Goal: Task Accomplishment & Management: Use online tool/utility

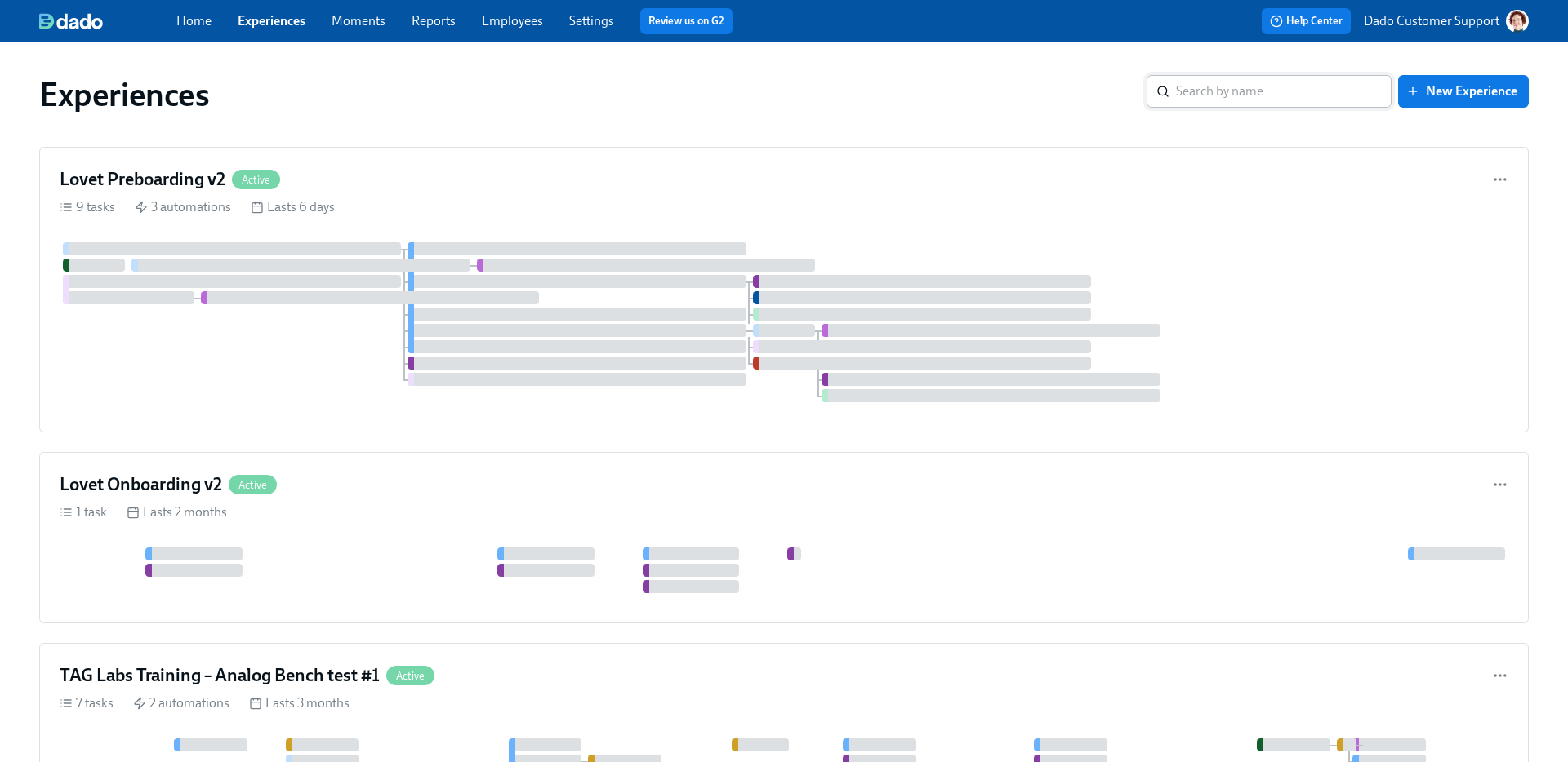
click at [1196, 95] on input "search" at bounding box center [1284, 91] width 216 height 33
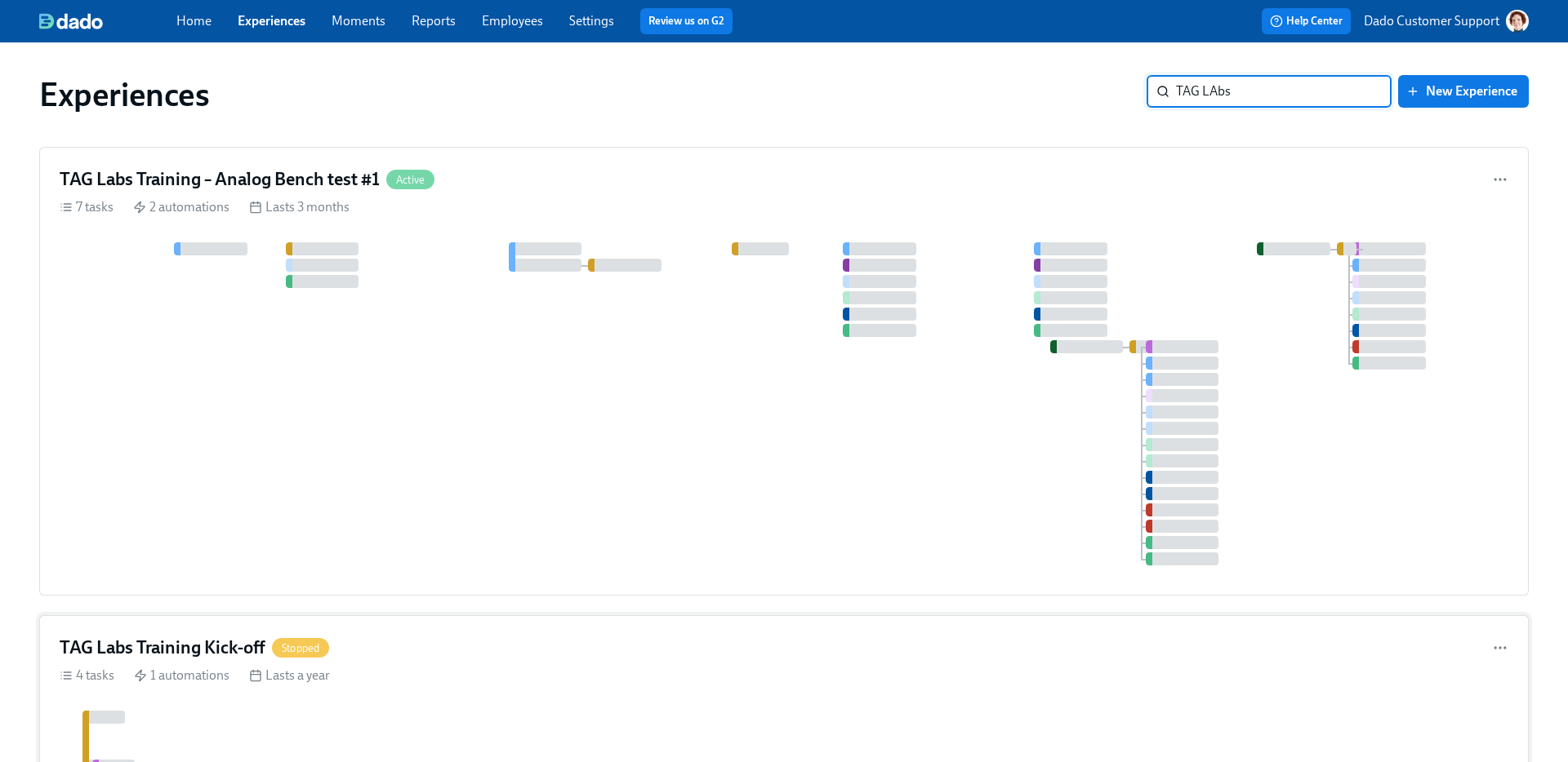
type input "TAG LAbs"
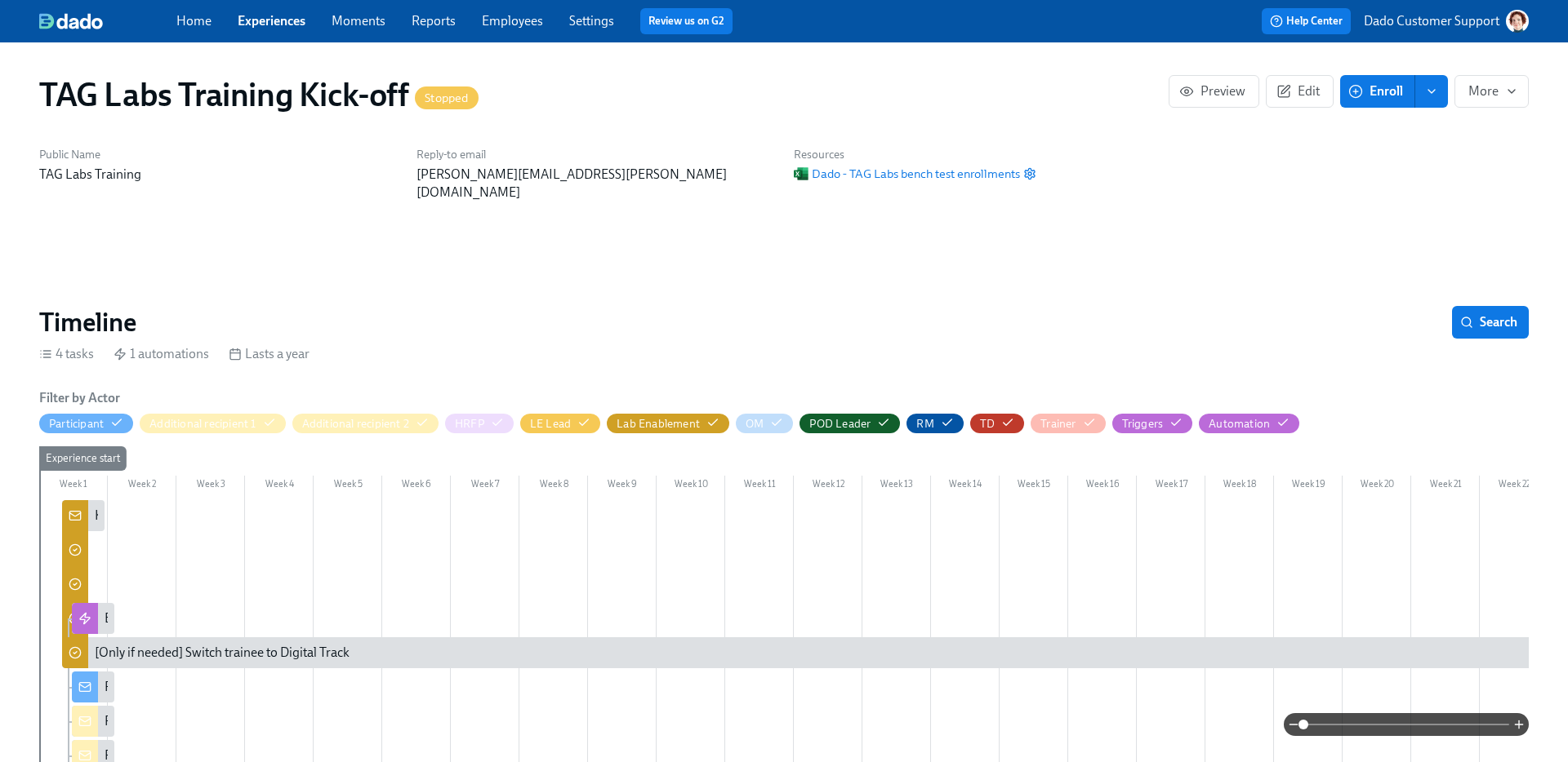
click at [98, 501] on div "Kicking off the training automation for {{ participant.fullName }}" at bounding box center [83, 516] width 42 height 31
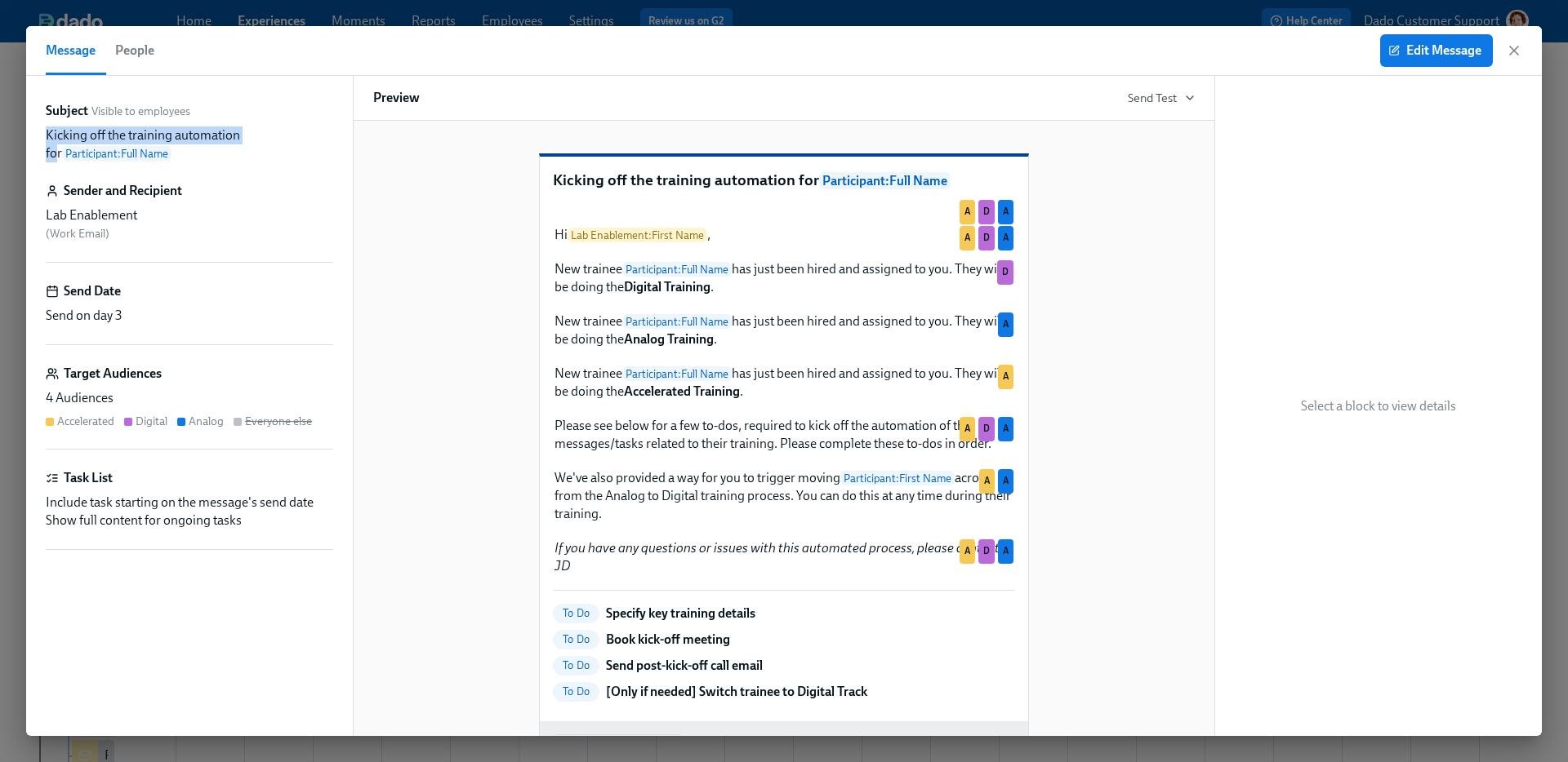
drag, startPoint x: 45, startPoint y: 136, endPoint x: 239, endPoint y: 137, distance: 194.0
click at [239, 137] on p "Kicking off the training automation for Participant : Full Name" at bounding box center [190, 145] width 288 height 36
copy p "Kicking off the training automation"
click at [1181, 94] on span "Send Test" at bounding box center [1161, 98] width 67 height 16
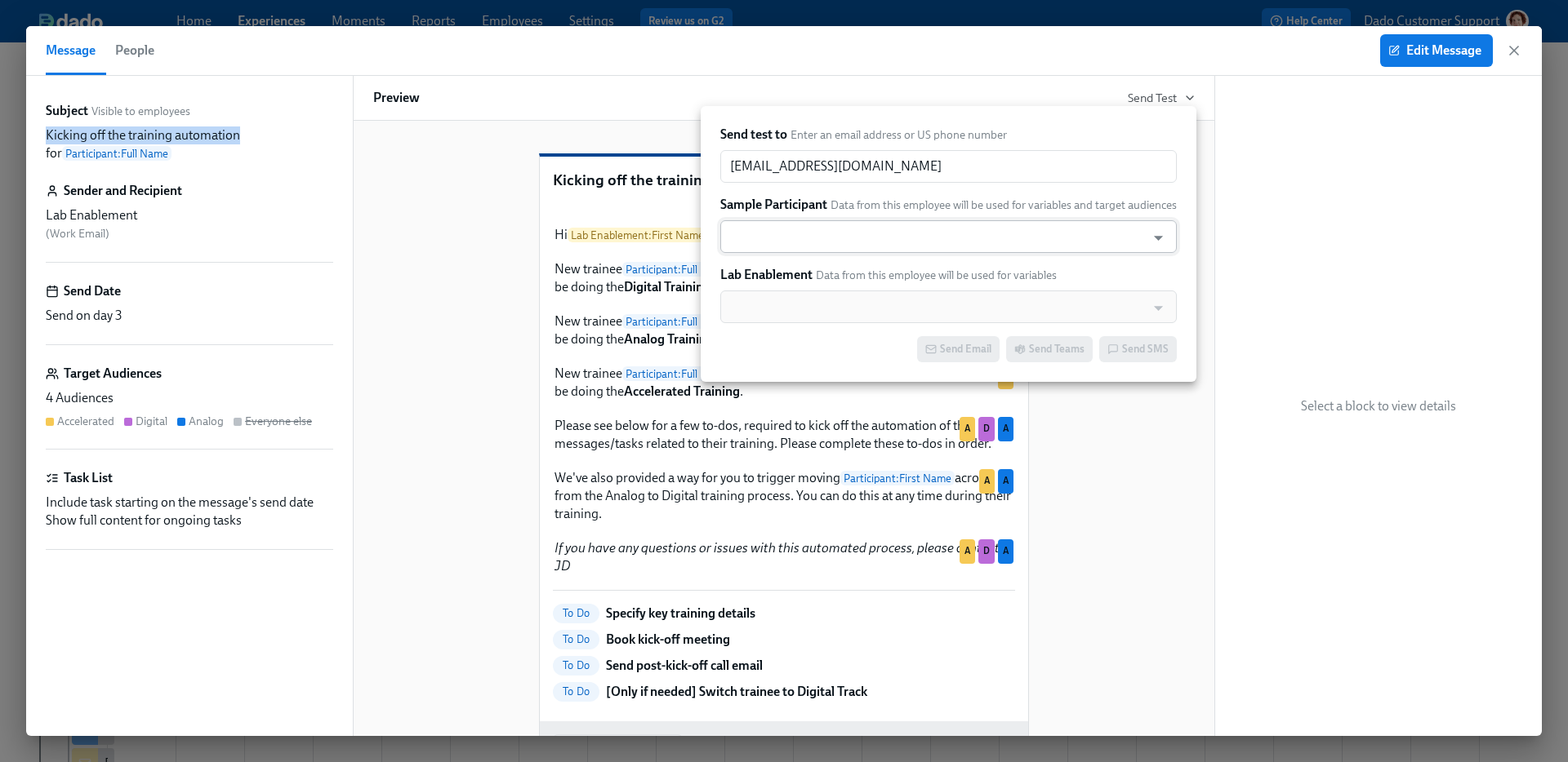
click at [765, 247] on input "text" at bounding box center [932, 237] width 409 height 33
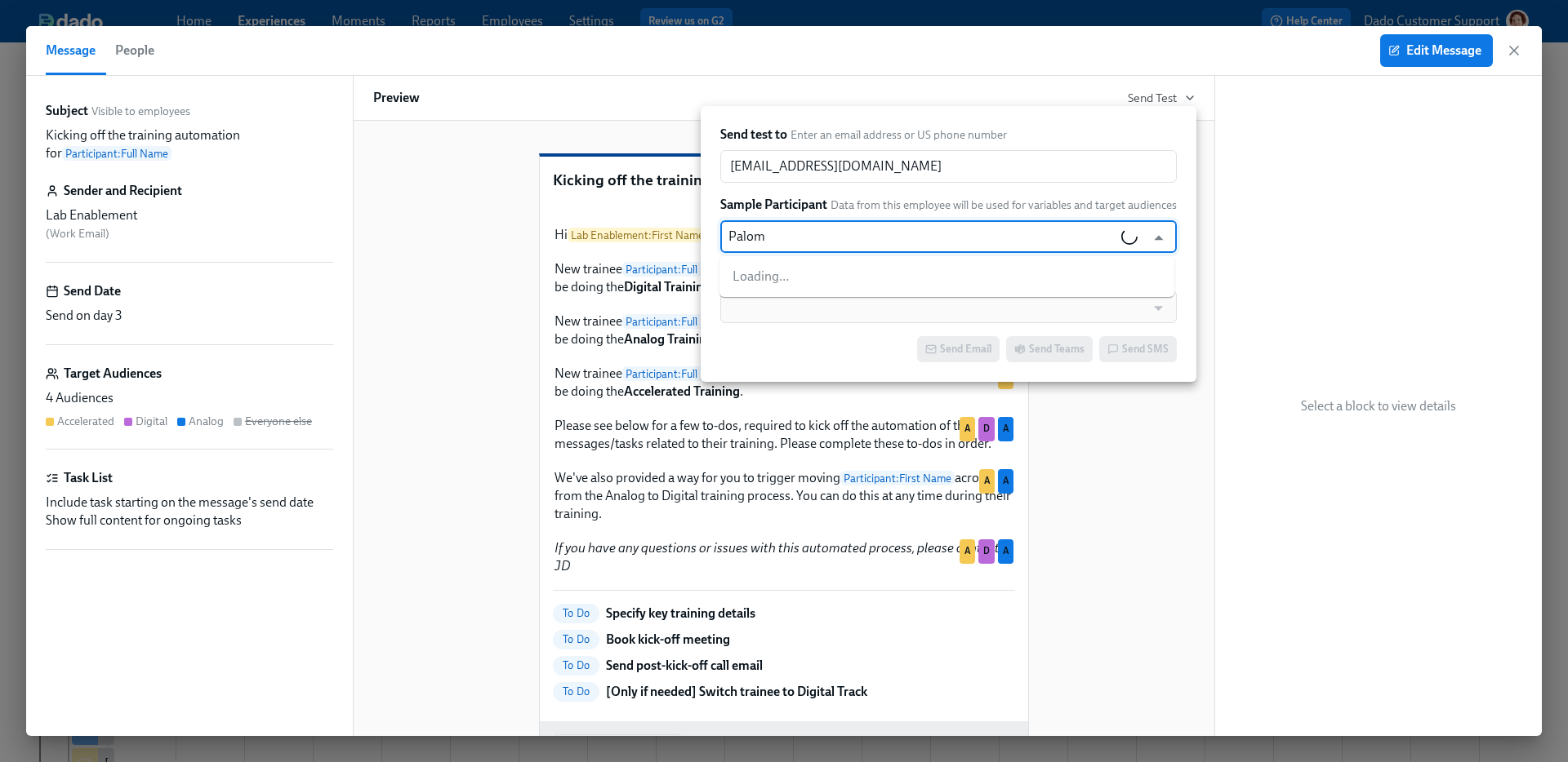
type input "Paloma"
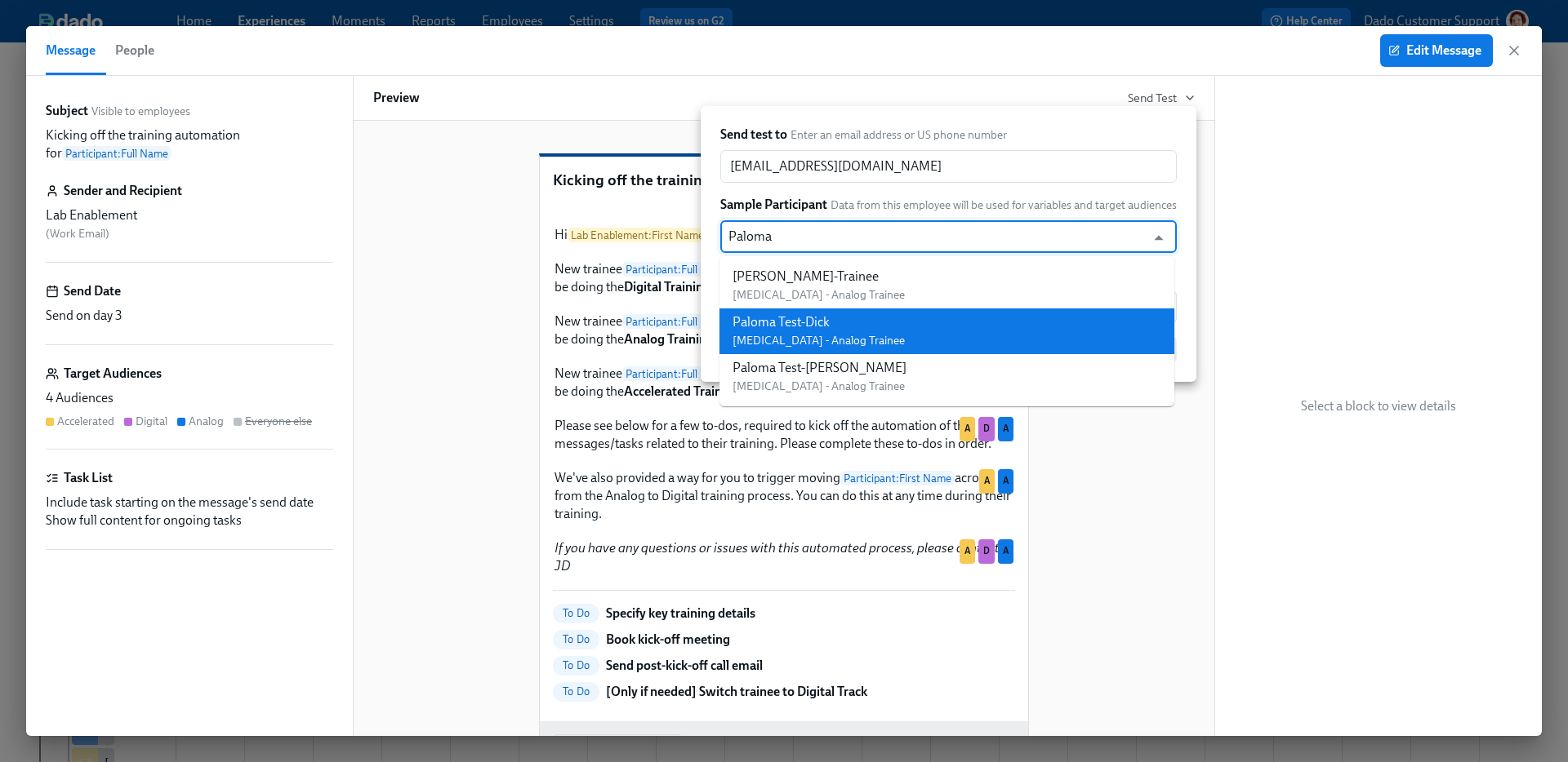
click at [794, 335] on span "[MEDICAL_DATA] - Analog Trainee" at bounding box center [818, 341] width 172 height 14
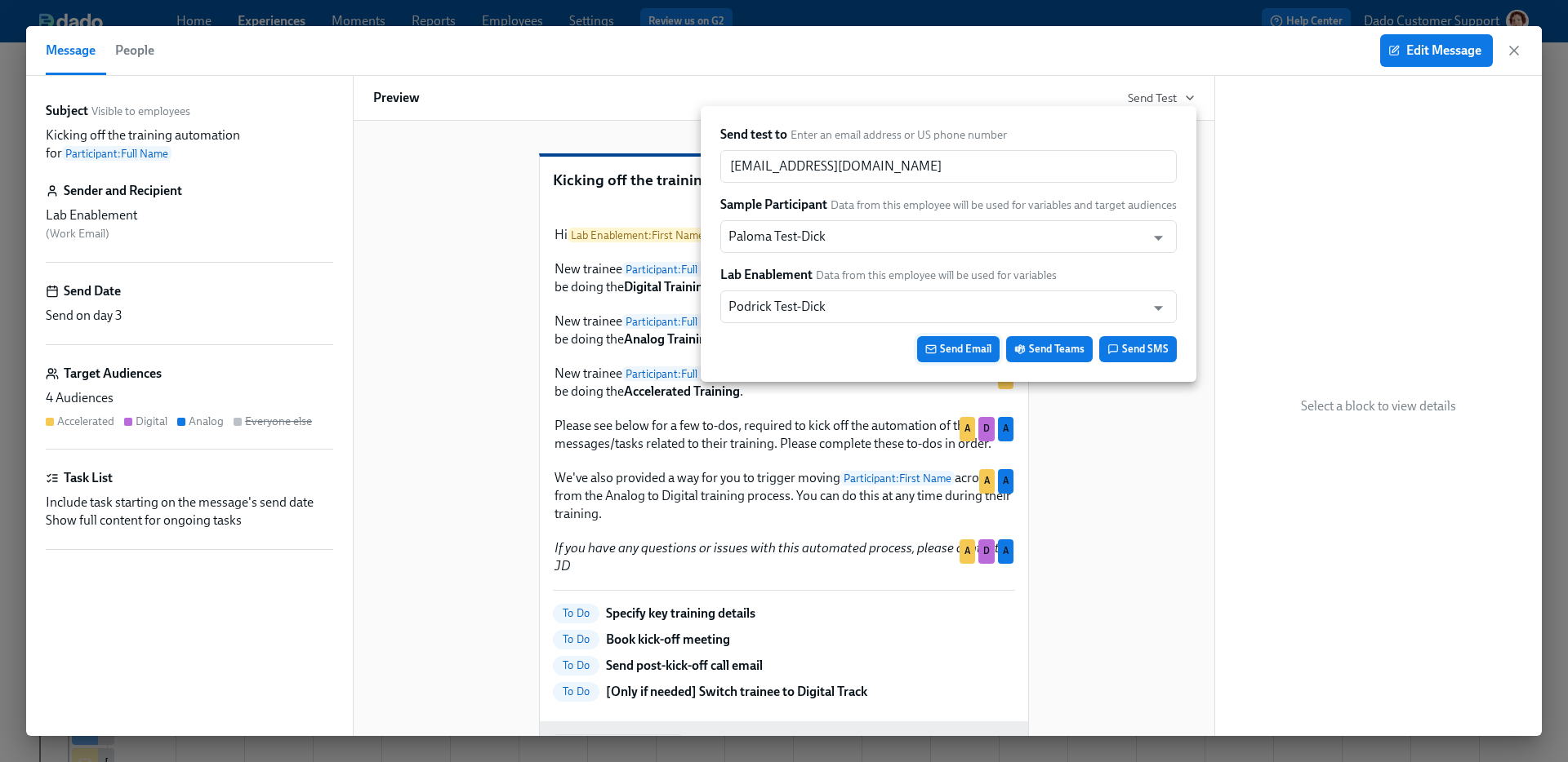
click at [967, 350] on span "Send Email" at bounding box center [958, 350] width 66 height 16
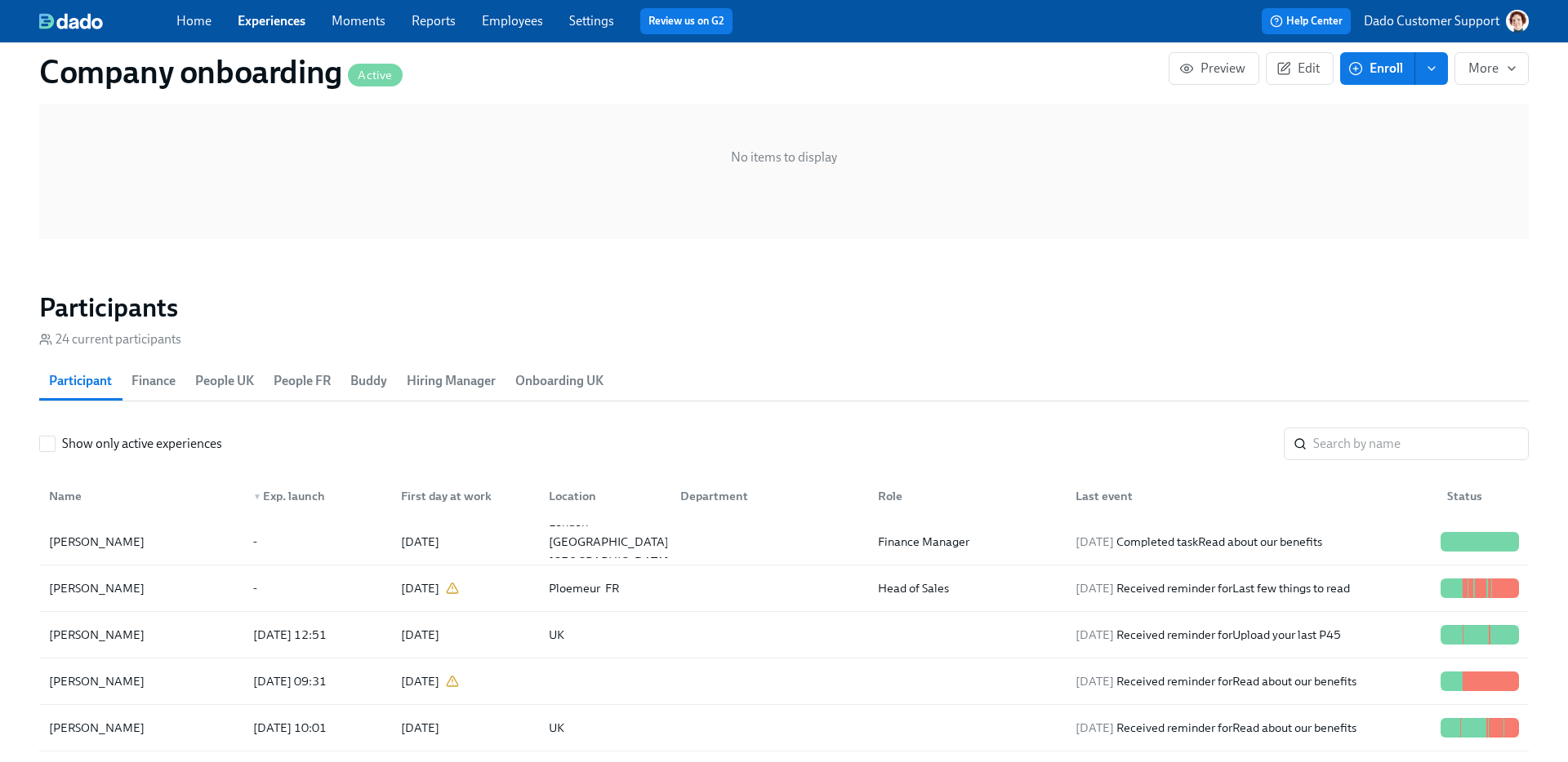
scroll to position [96, 0]
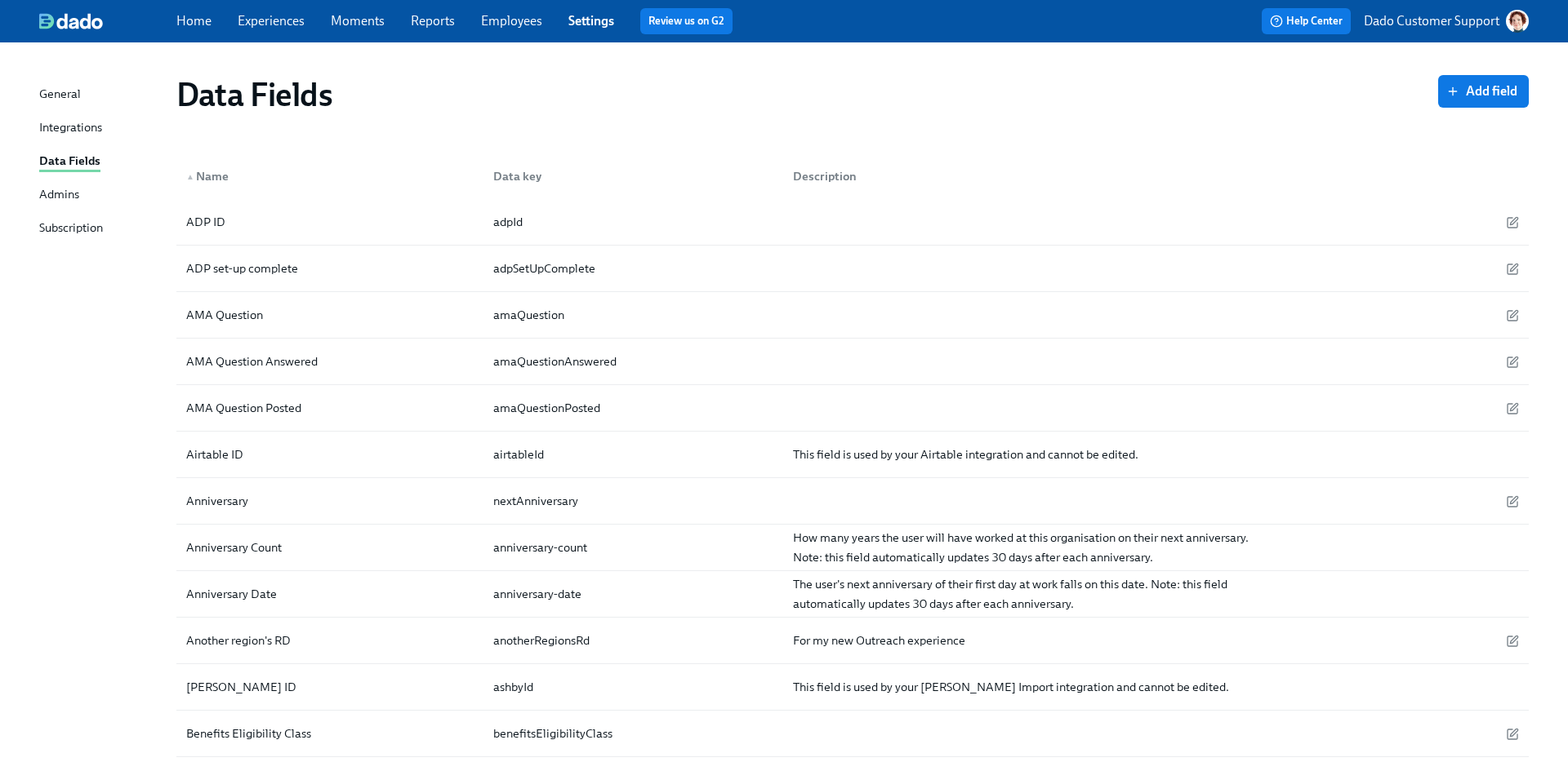
scroll to position [1870, 0]
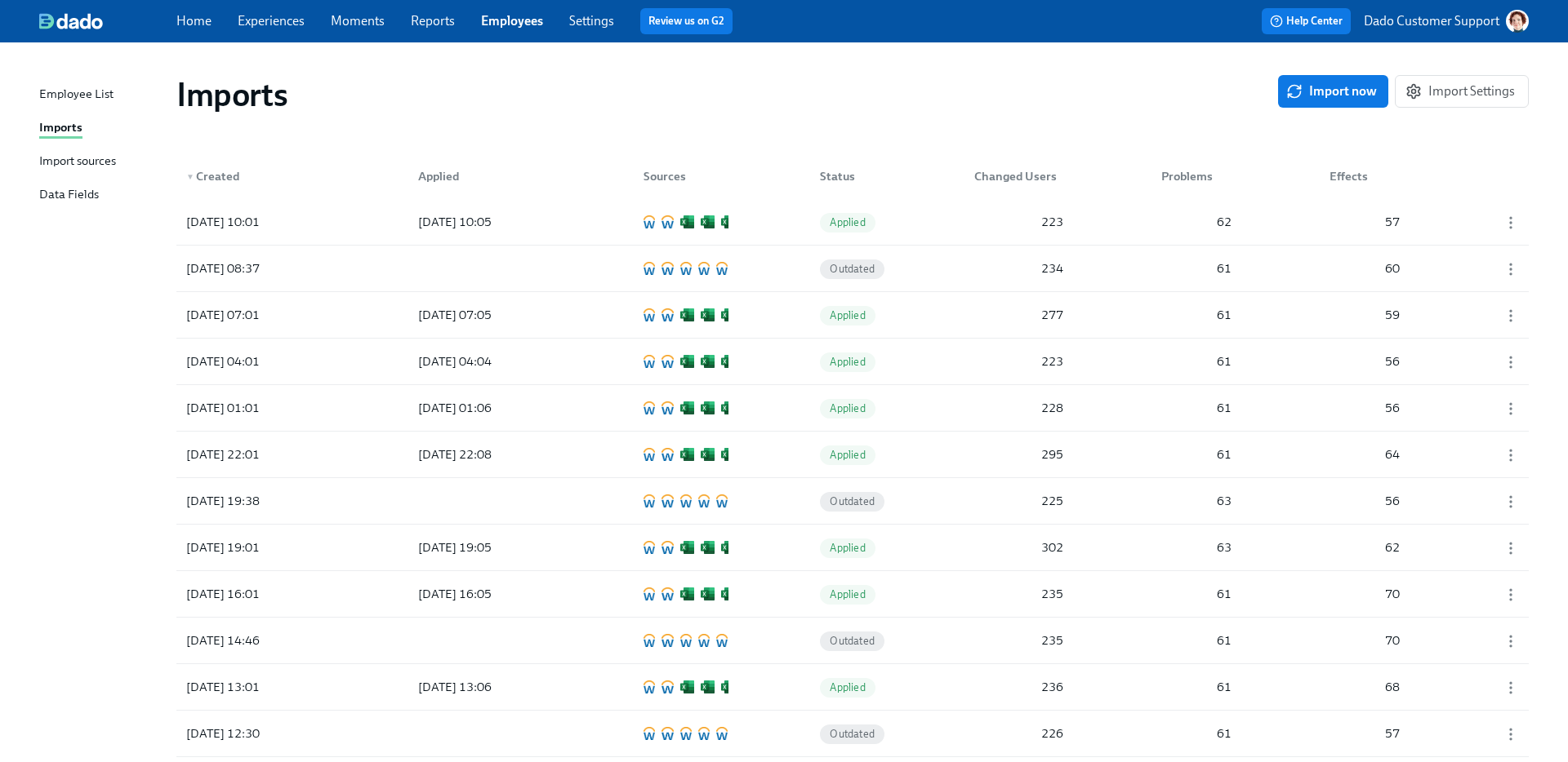
click at [261, 13] on link "Experiences" at bounding box center [271, 20] width 67 height 16
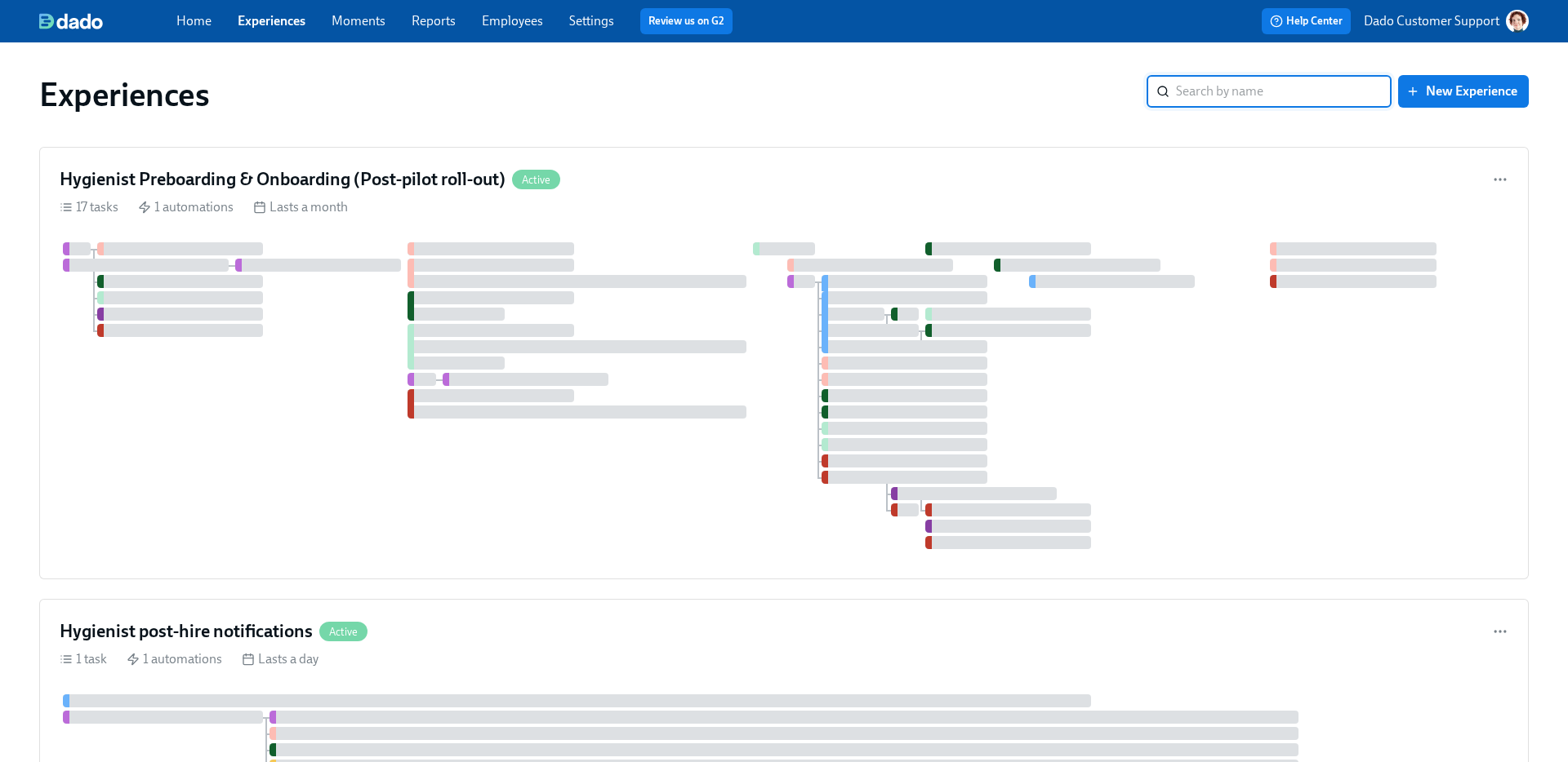
click at [507, 20] on link "Employees" at bounding box center [512, 20] width 61 height 16
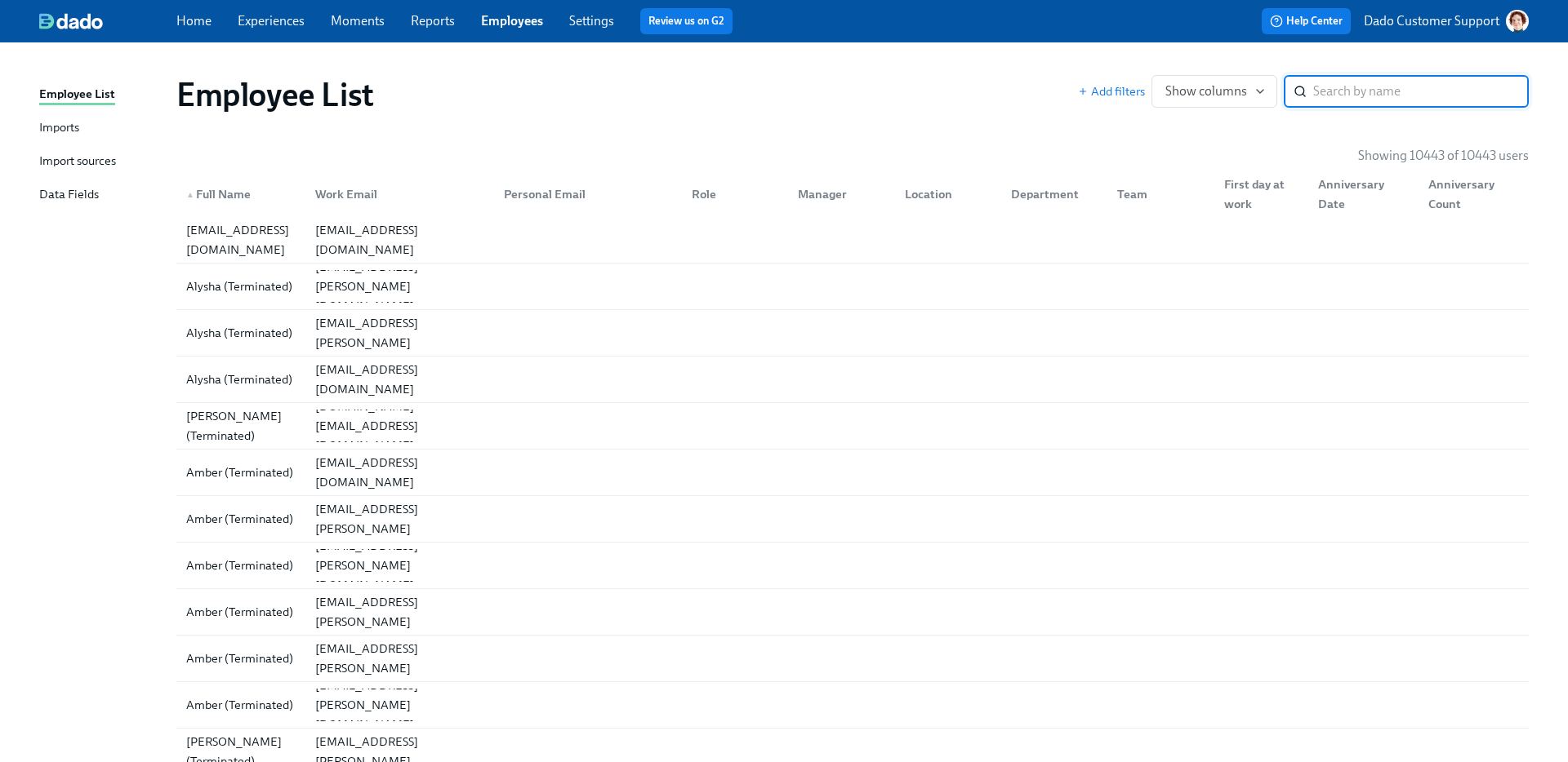
click at [61, 126] on div "Imports" at bounding box center [59, 128] width 40 height 20
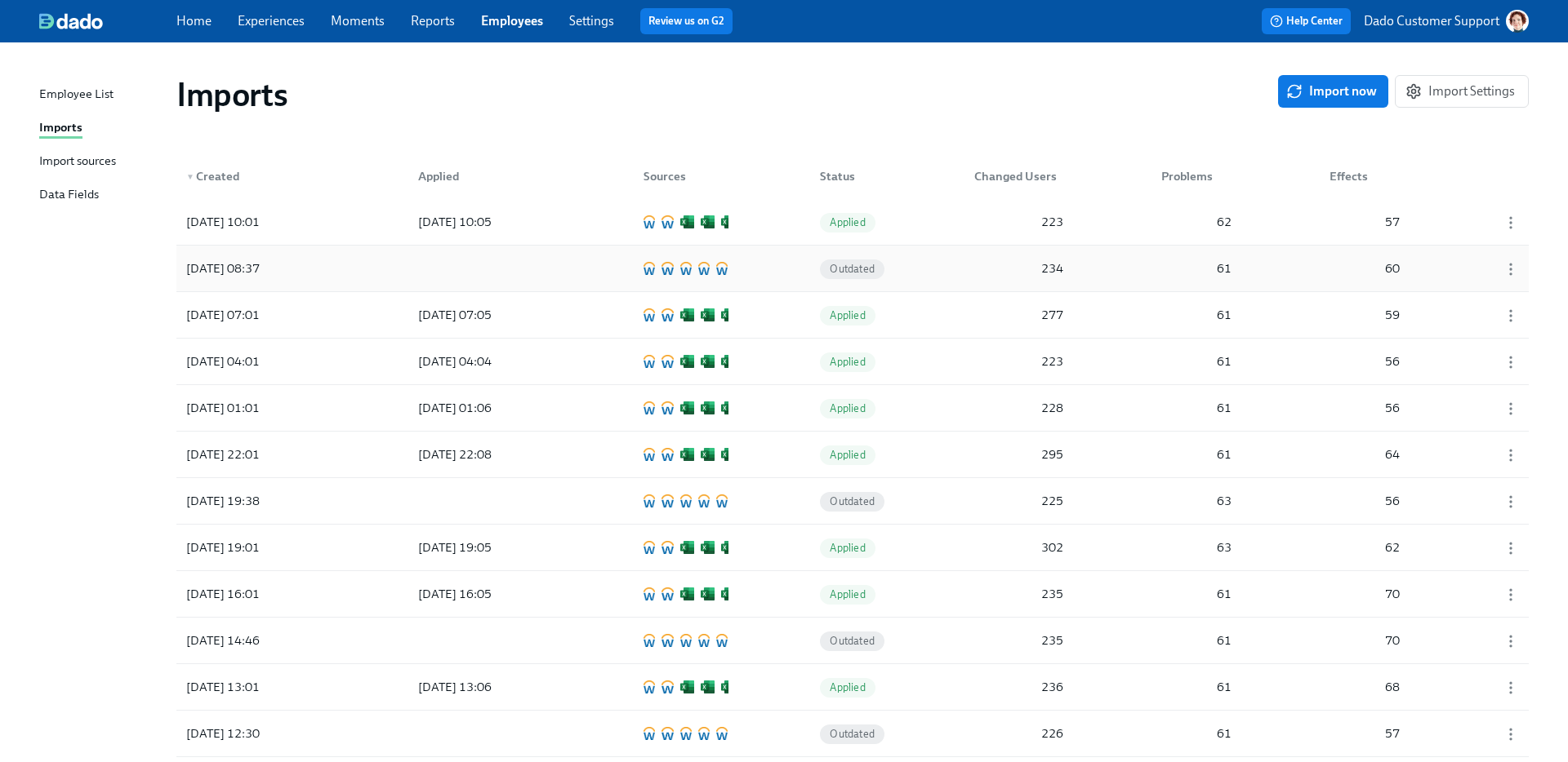
click at [452, 254] on div at bounding box center [479, 269] width 147 height 33
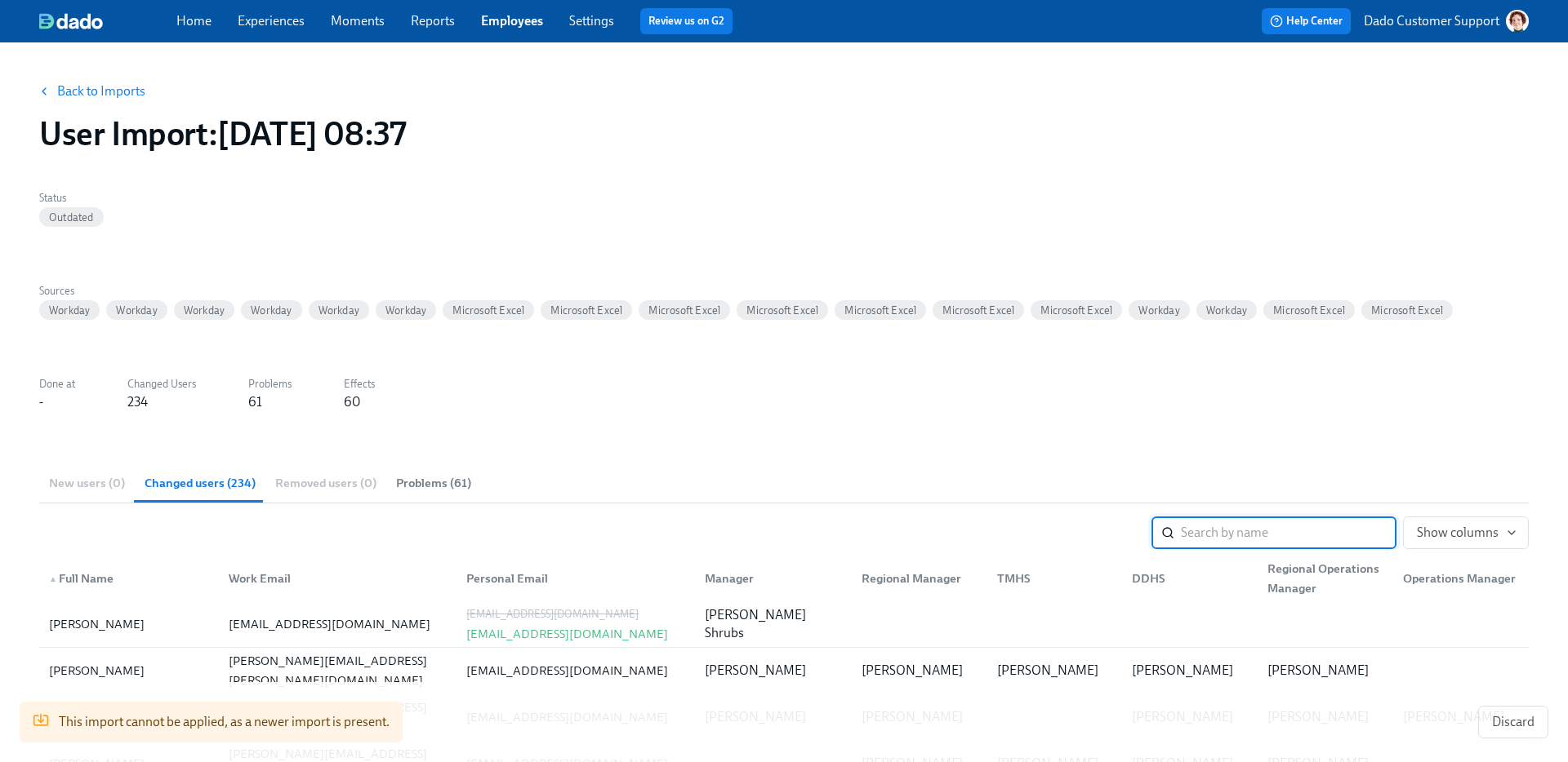
click at [287, 25] on link "Experiences" at bounding box center [271, 20] width 67 height 16
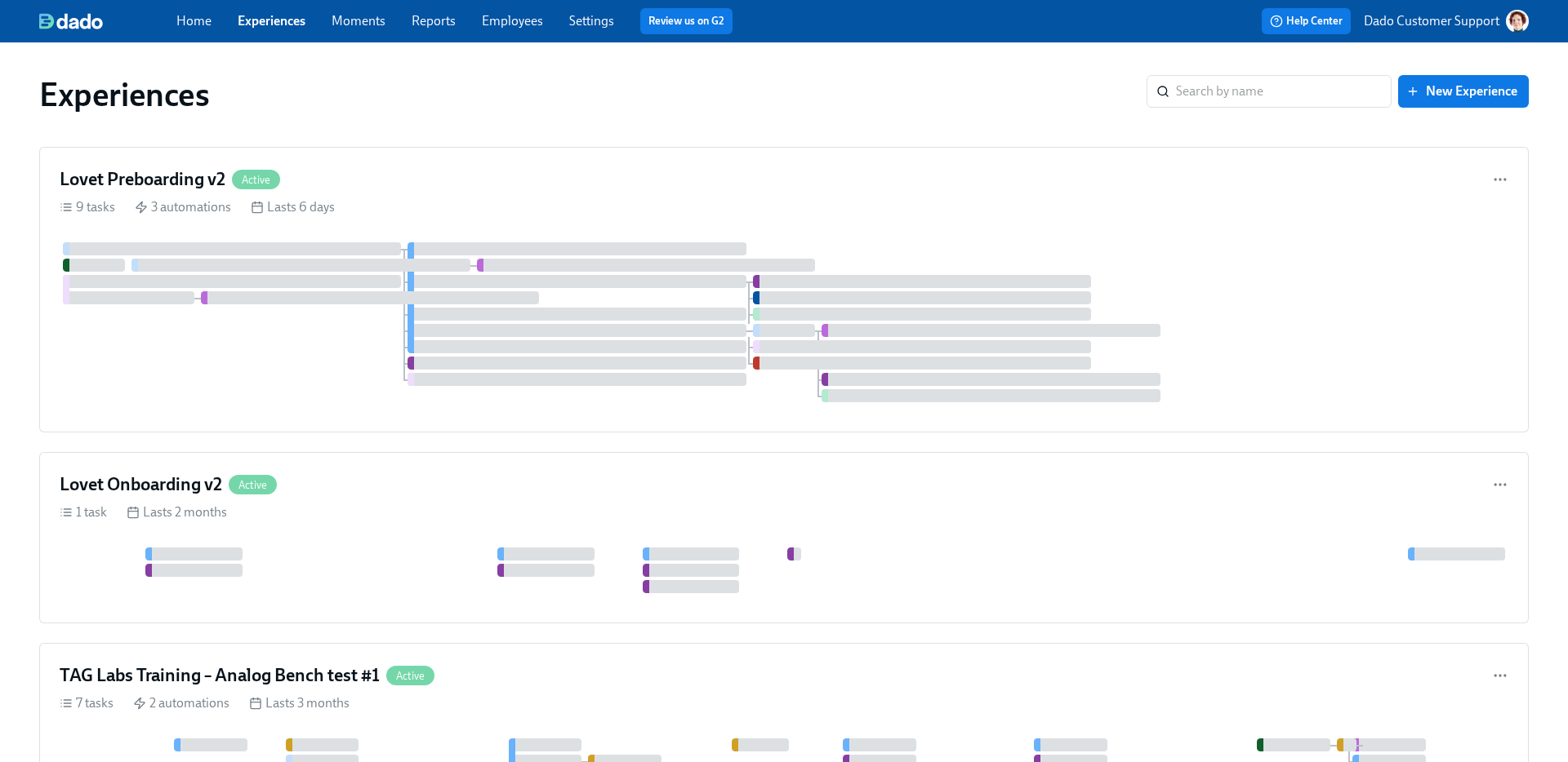
click at [520, 22] on link "Employees" at bounding box center [512, 20] width 61 height 16
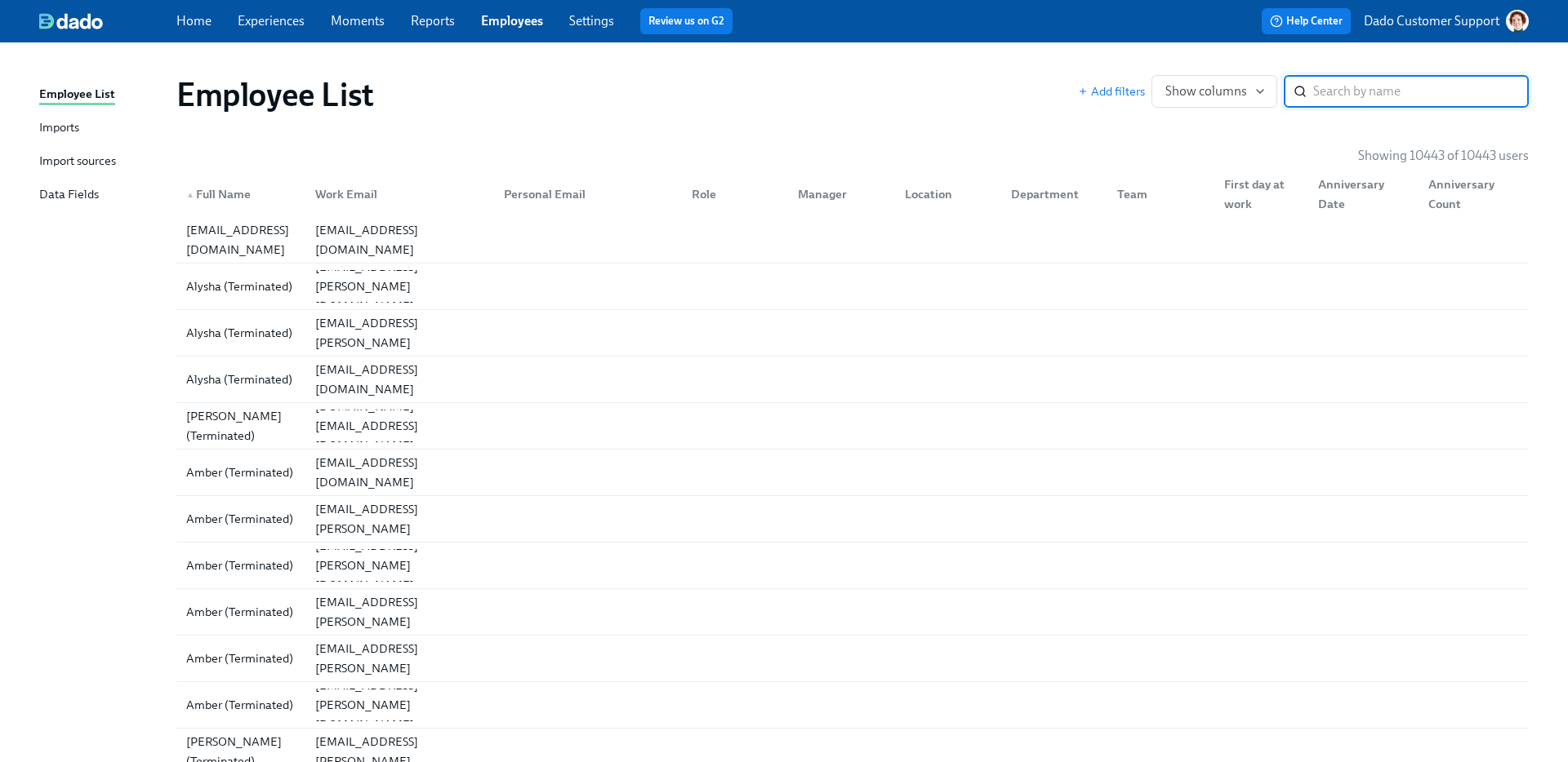
click at [265, 13] on link "Experiences" at bounding box center [271, 20] width 67 height 16
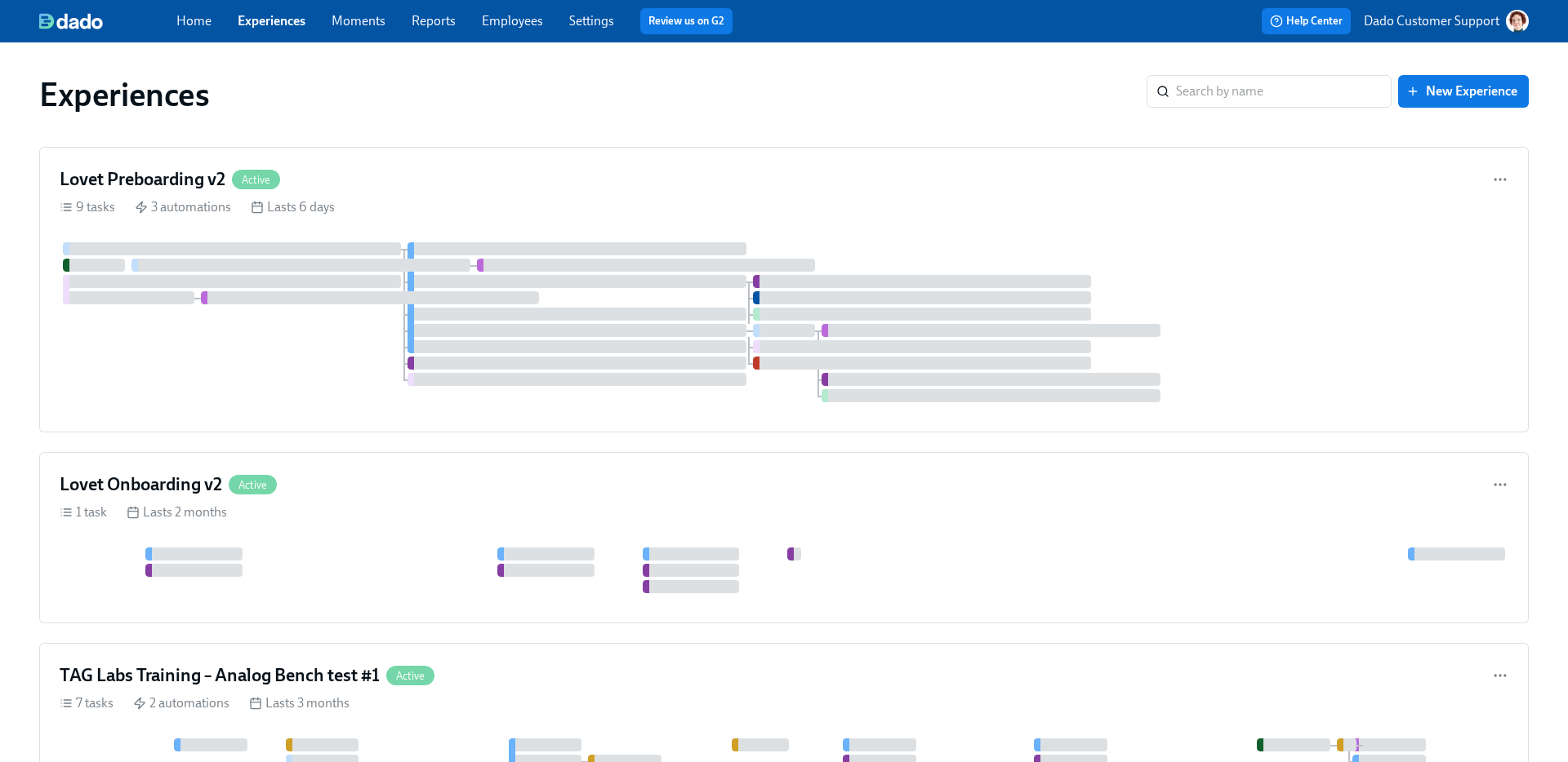
click at [530, 15] on link "Employees" at bounding box center [512, 20] width 61 height 16
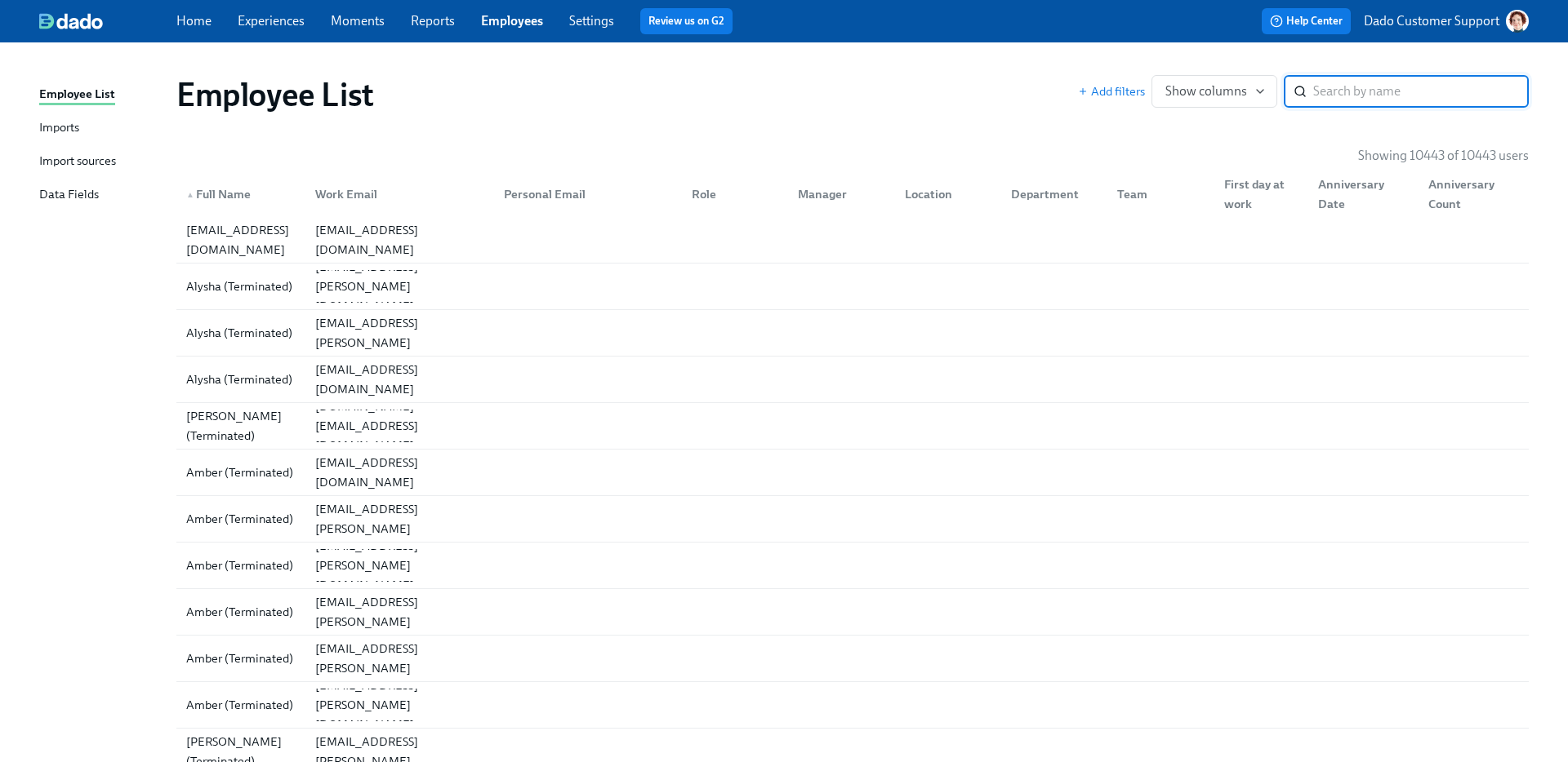
click at [72, 132] on div "Imports" at bounding box center [59, 128] width 40 height 20
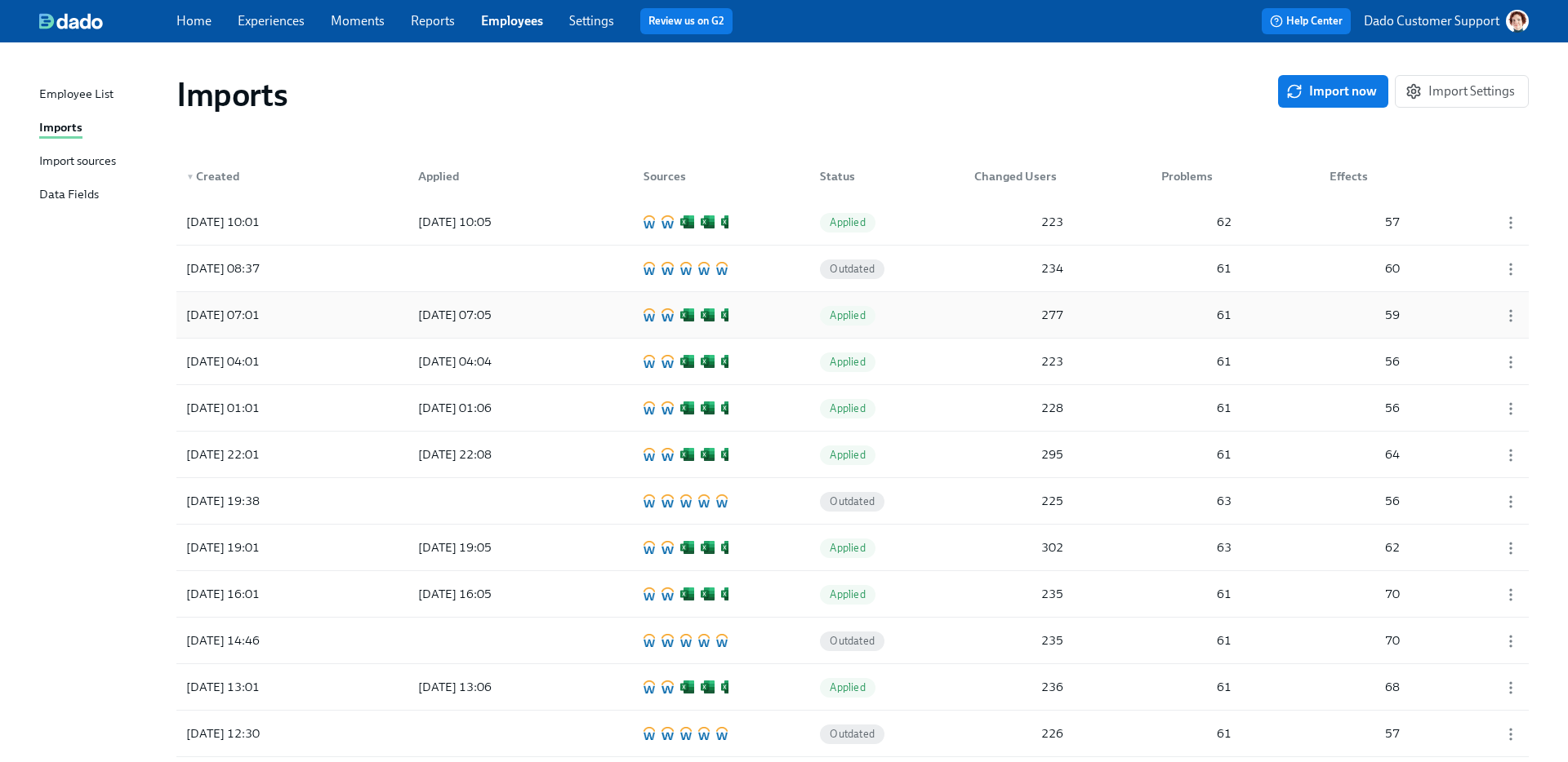
click at [593, 321] on div "[DATE] 07:01 [DATE] 07:05 Applied 277 61 59" at bounding box center [852, 315] width 1352 height 46
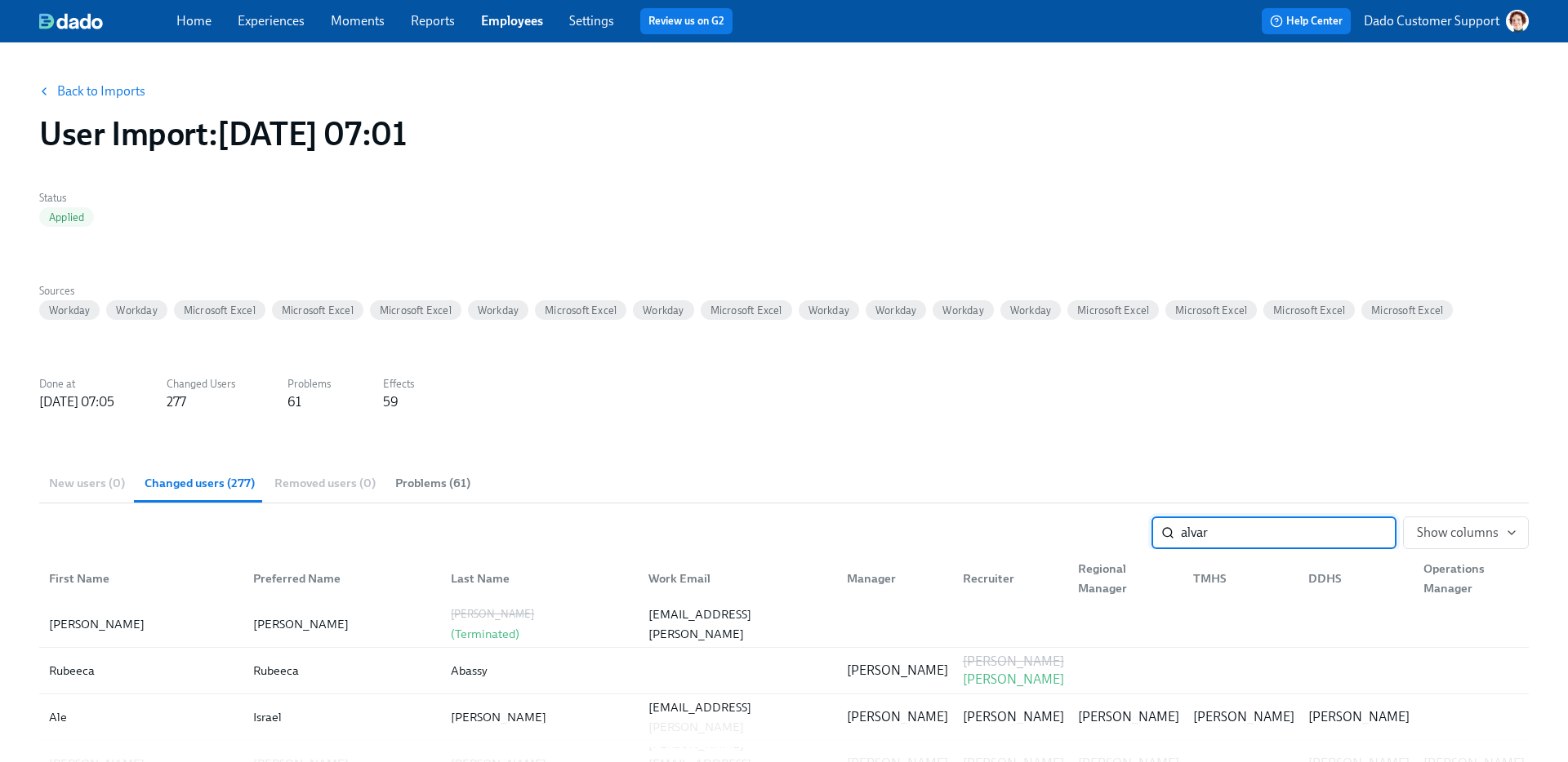
type input "[PERSON_NAME]"
click at [101, 90] on link "Back to Imports" at bounding box center [101, 91] width 88 height 16
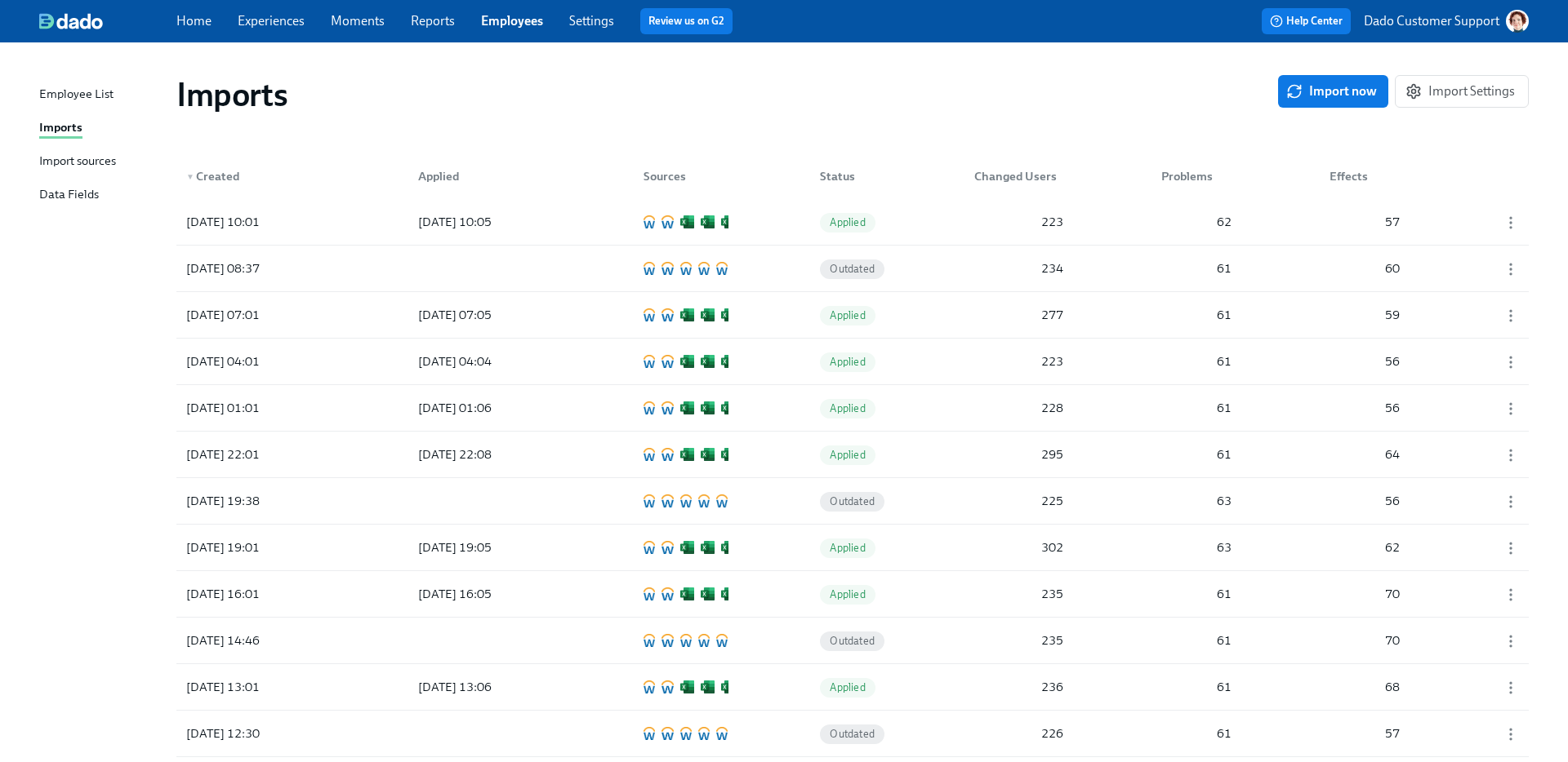
click at [370, 147] on div "▼ Created Applied Sources Status Changed Users Problems Effects" at bounding box center [852, 173] width 1352 height 52
click at [276, 25] on link "Experiences" at bounding box center [271, 20] width 67 height 16
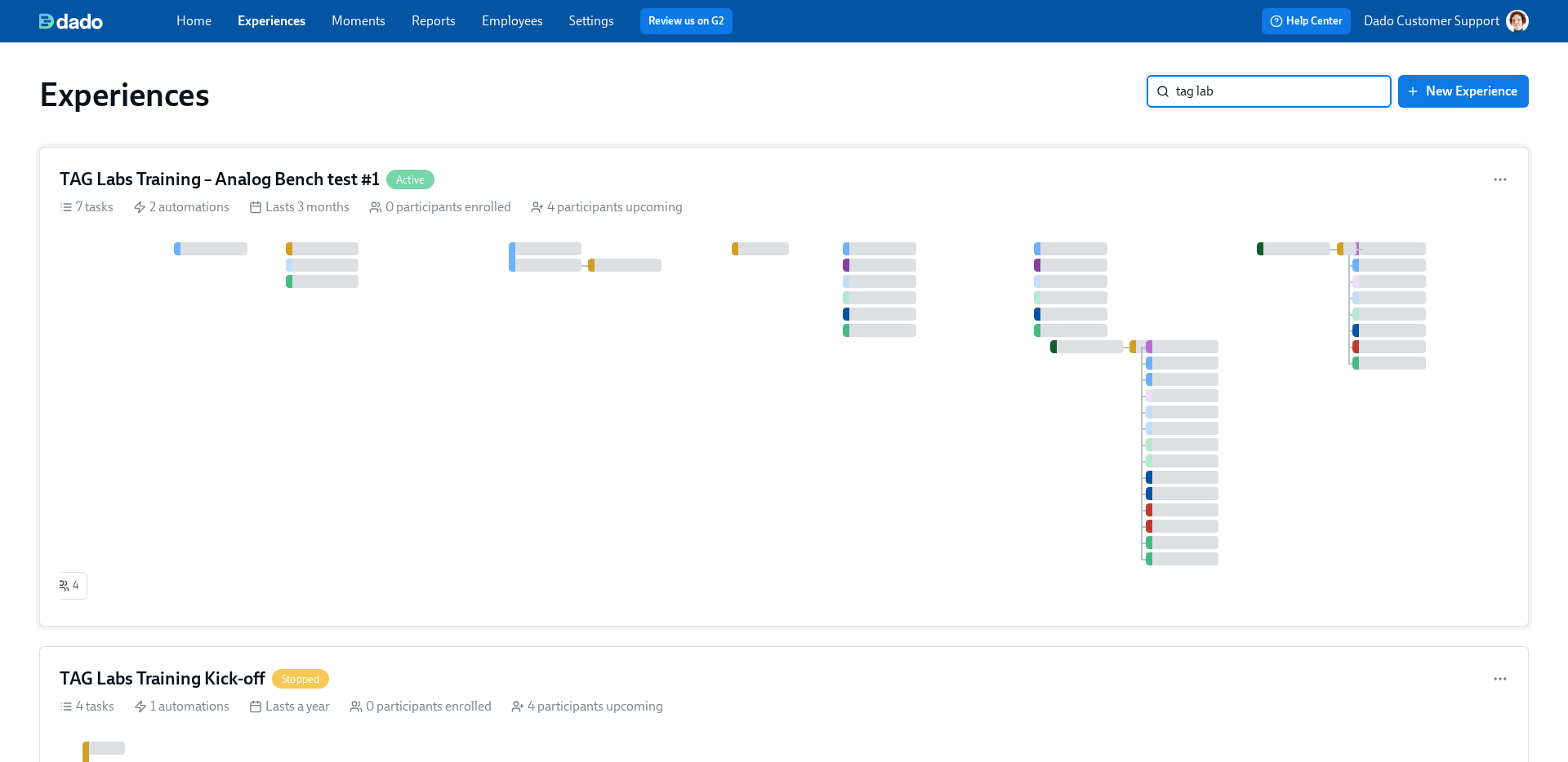
type input "tag lab"
click at [769, 399] on div at bounding box center [784, 404] width 1449 height 323
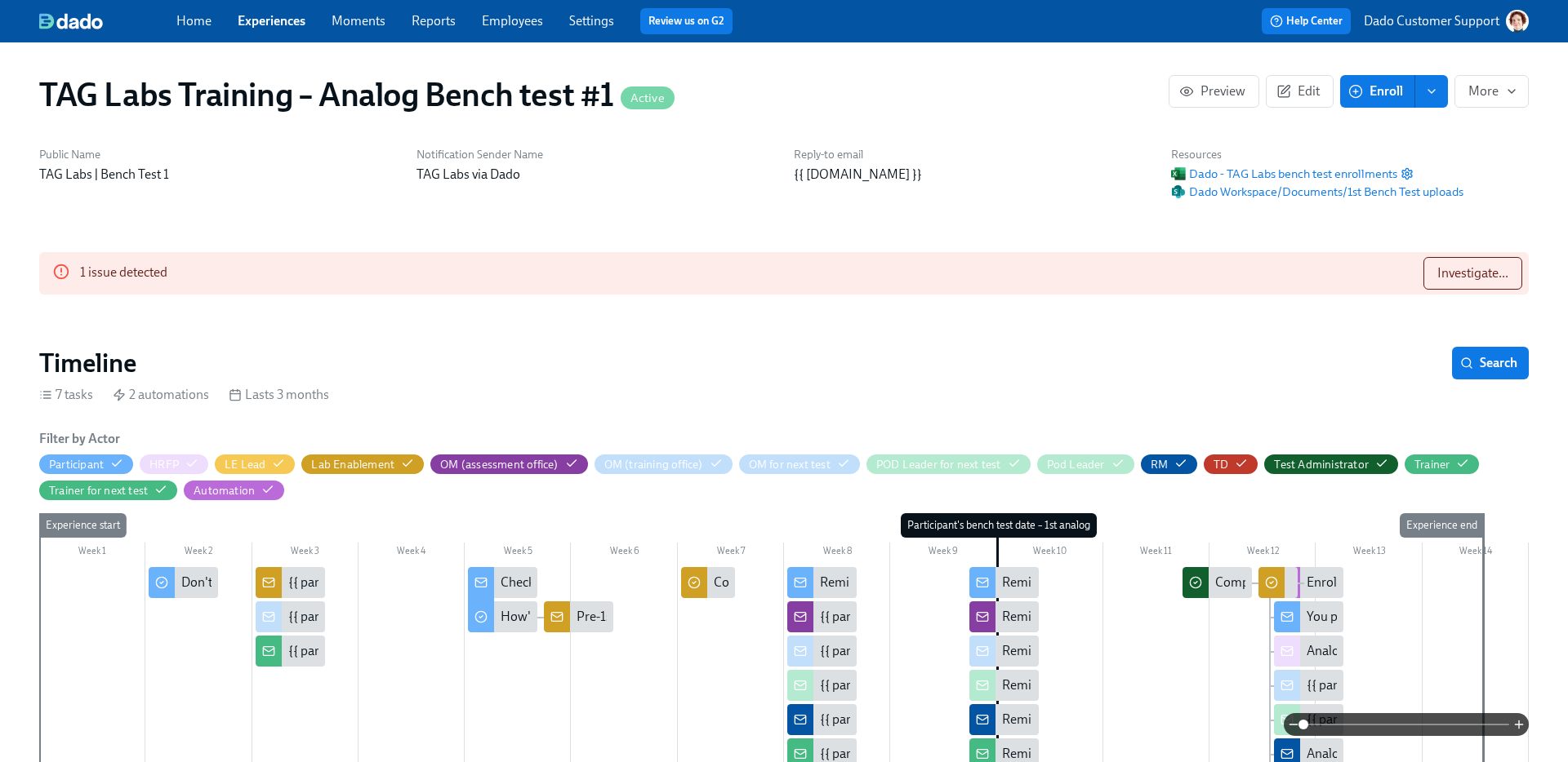
click at [276, 26] on link "Experiences" at bounding box center [271, 20] width 68 height 16
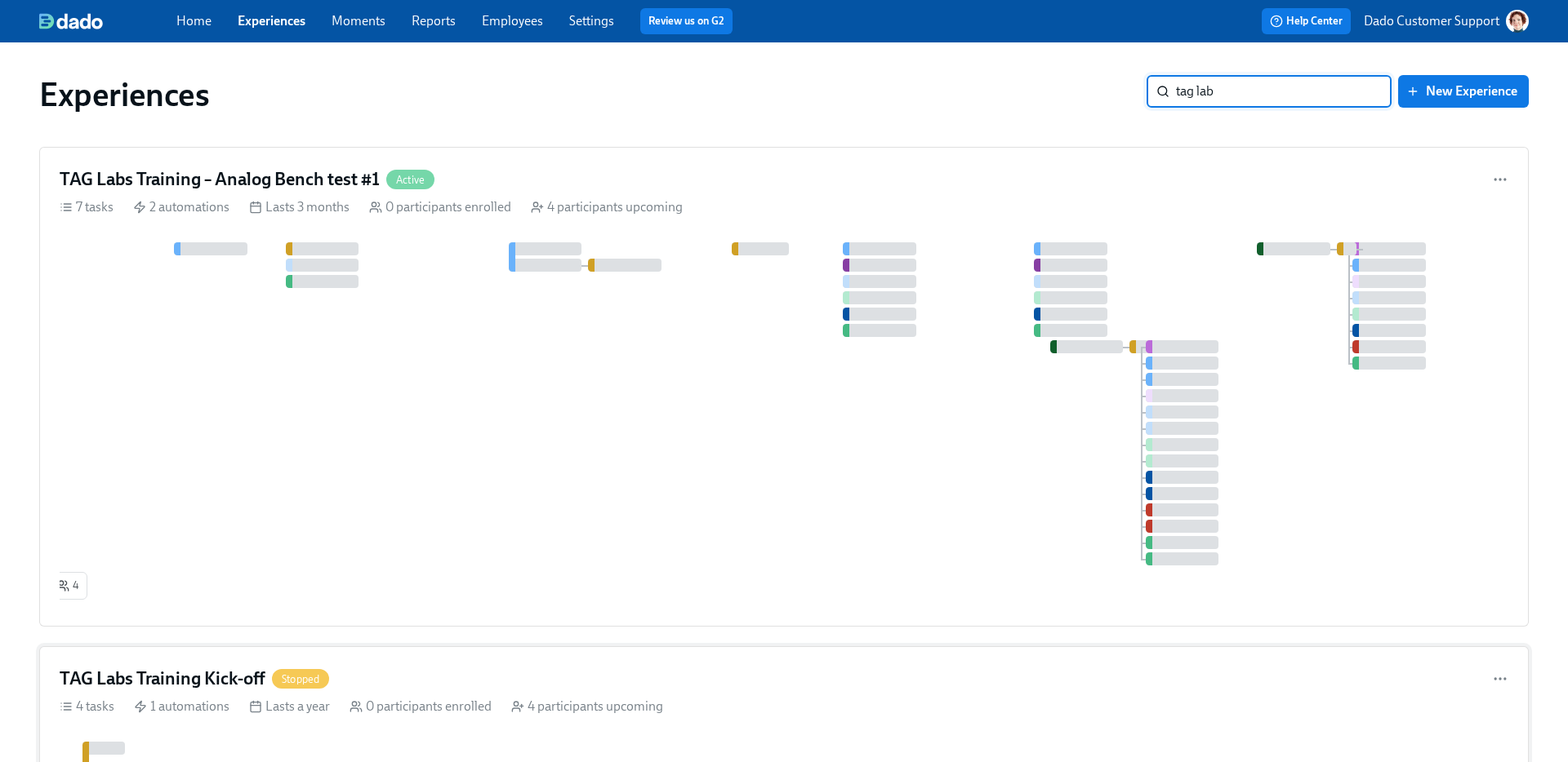
type input "tag lab"
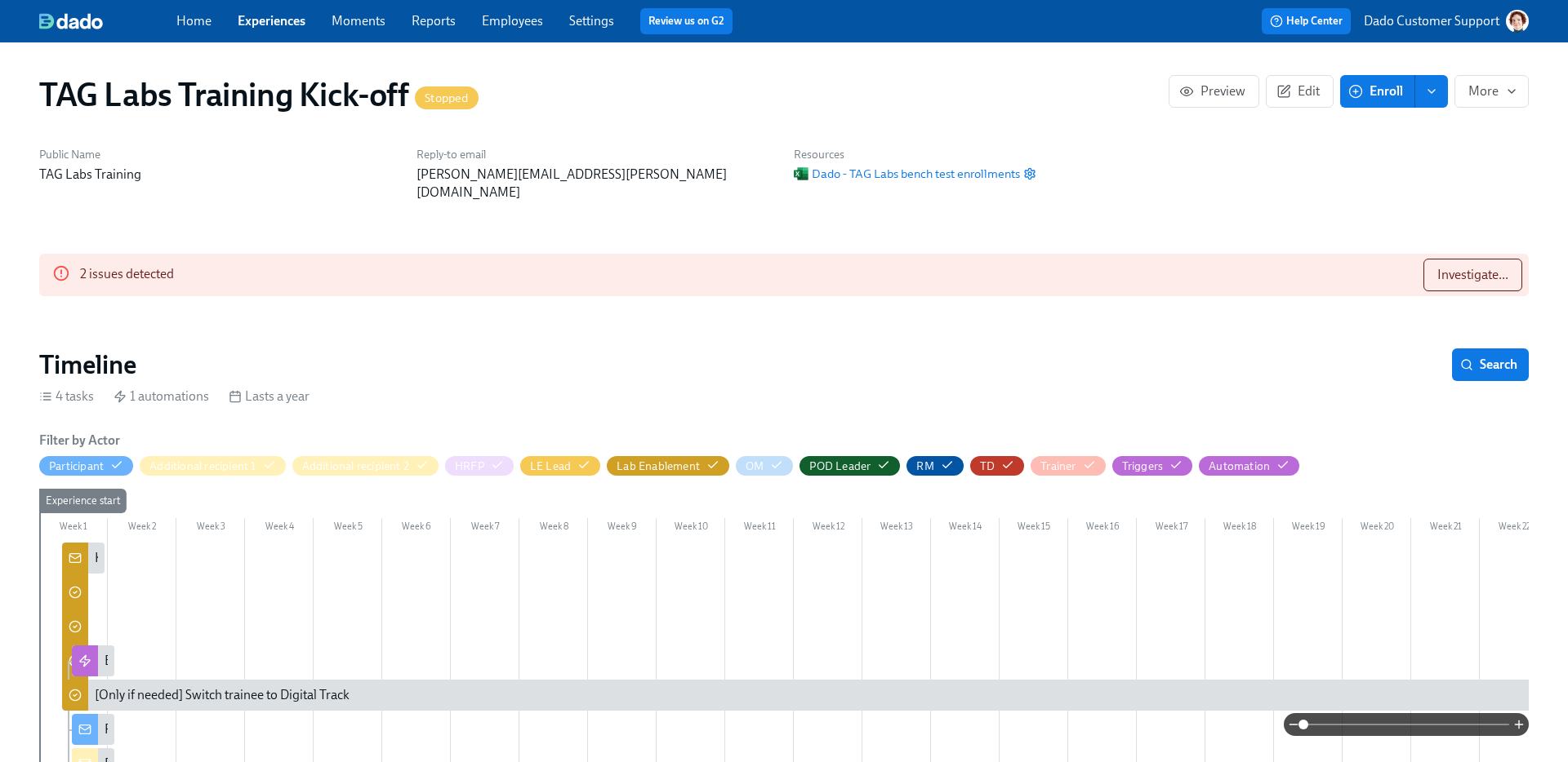
scroll to position [251, 0]
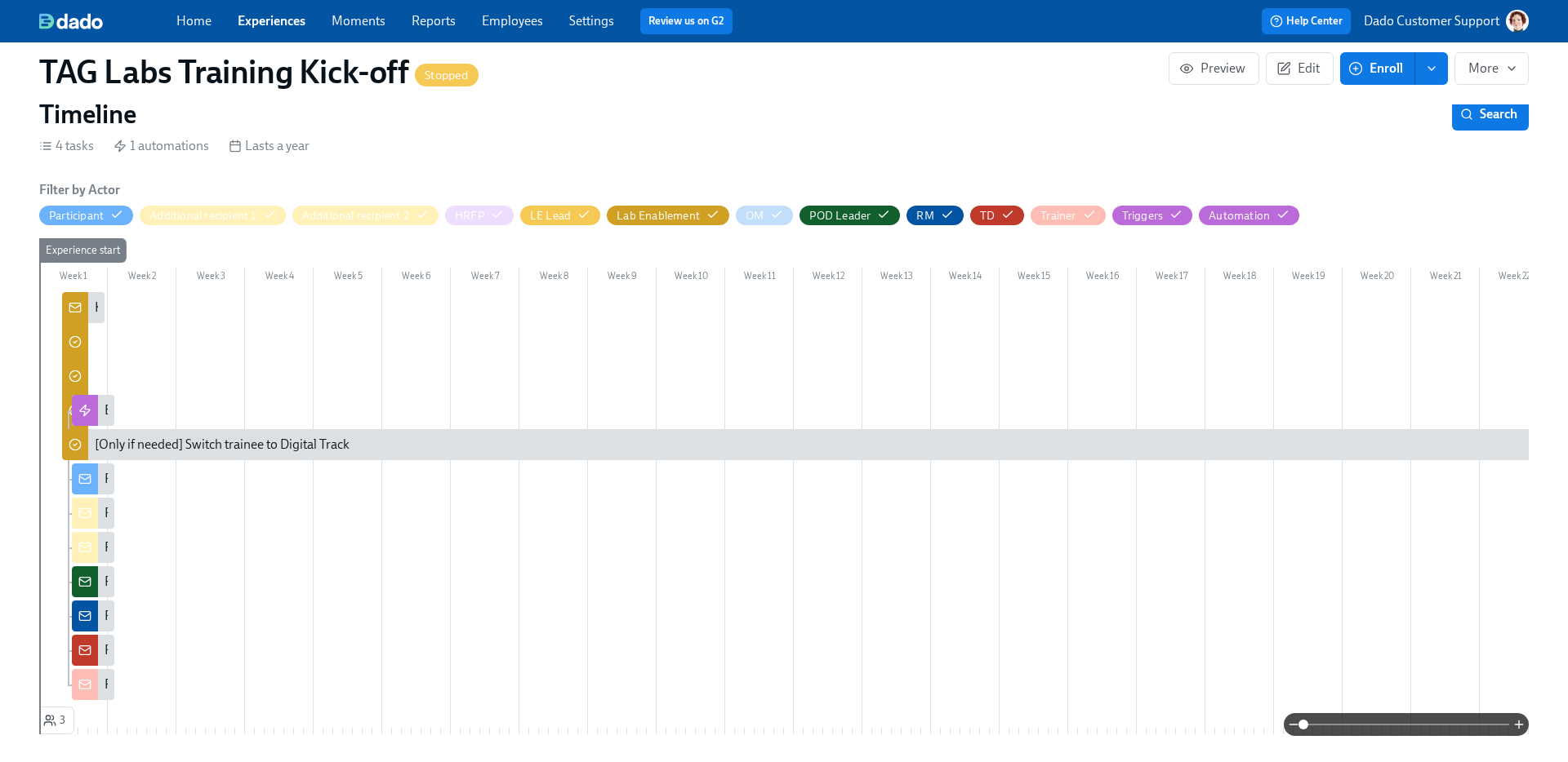
click at [91, 292] on div "Kicking off the training automation for {{ participant.fullName }}" at bounding box center [83, 308] width 42 height 31
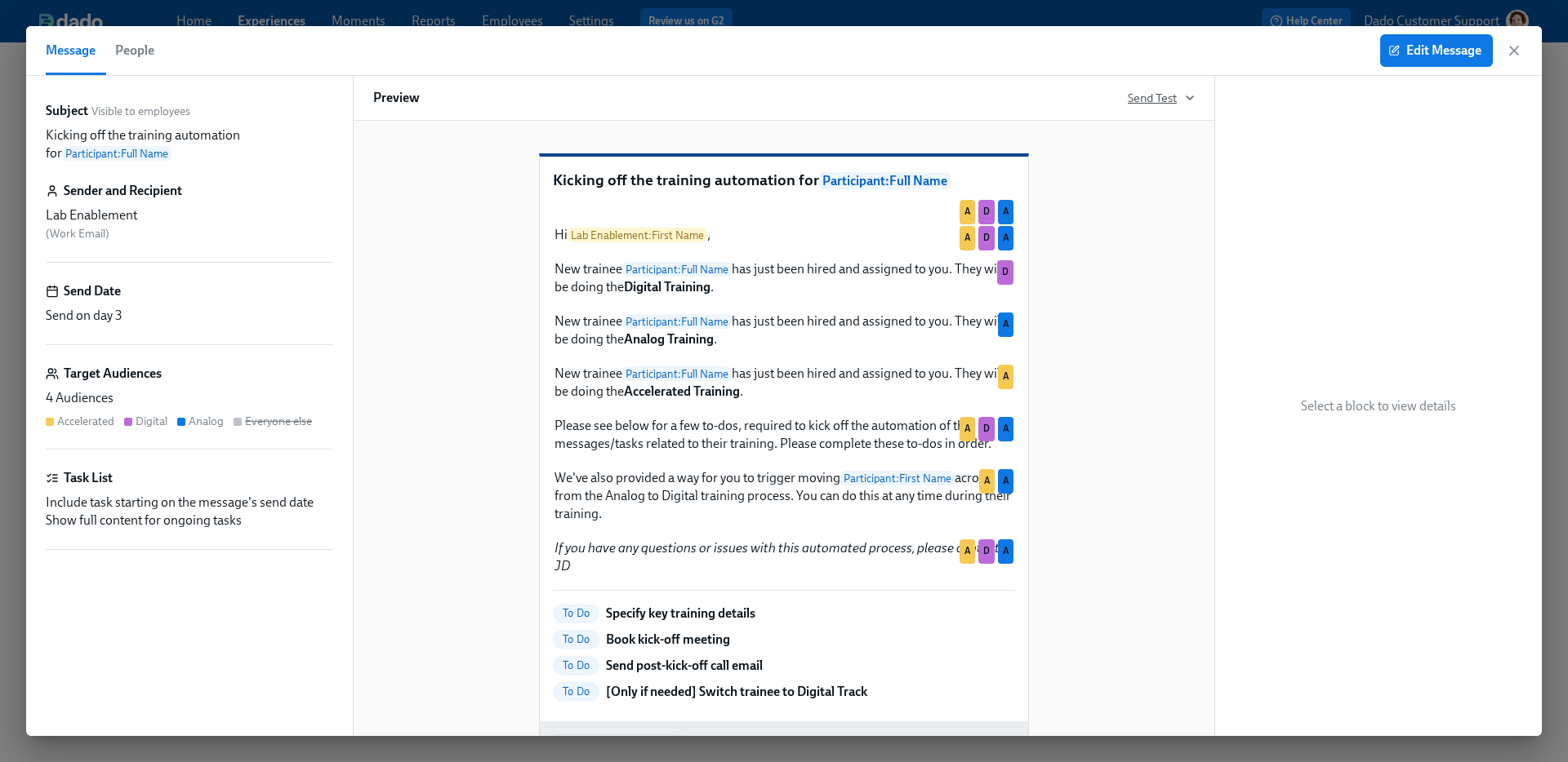
click at [1189, 92] on icon "button" at bounding box center [1190, 98] width 13 height 13
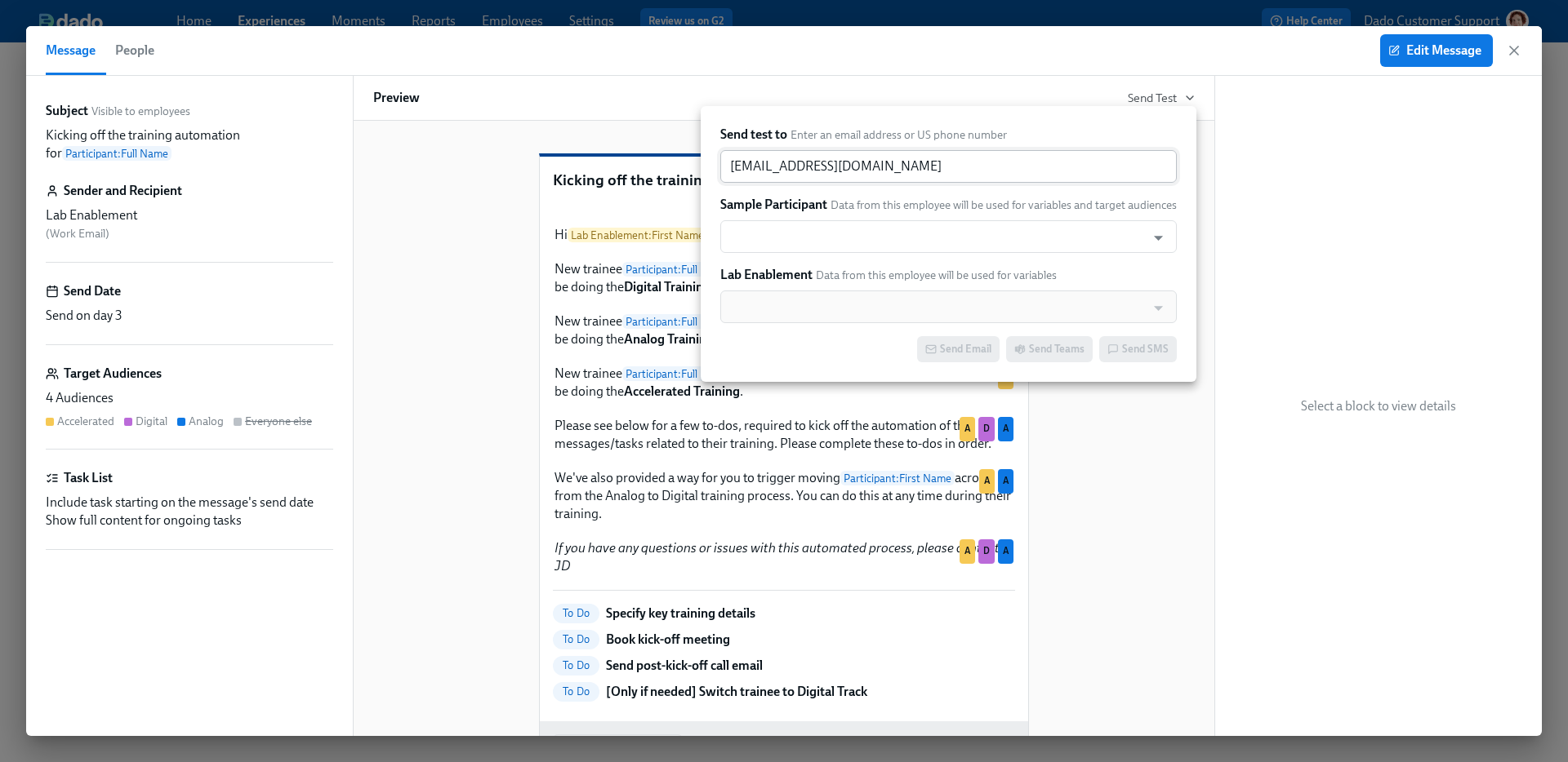
click at [816, 182] on input "[EMAIL_ADDRESS][DOMAIN_NAME]" at bounding box center [948, 167] width 457 height 33
paste input "atdado+default@precheck.emailonacid"
type input "[EMAIL_ADDRESS][DOMAIN_NAME]"
click at [781, 234] on input "text" at bounding box center [932, 237] width 409 height 33
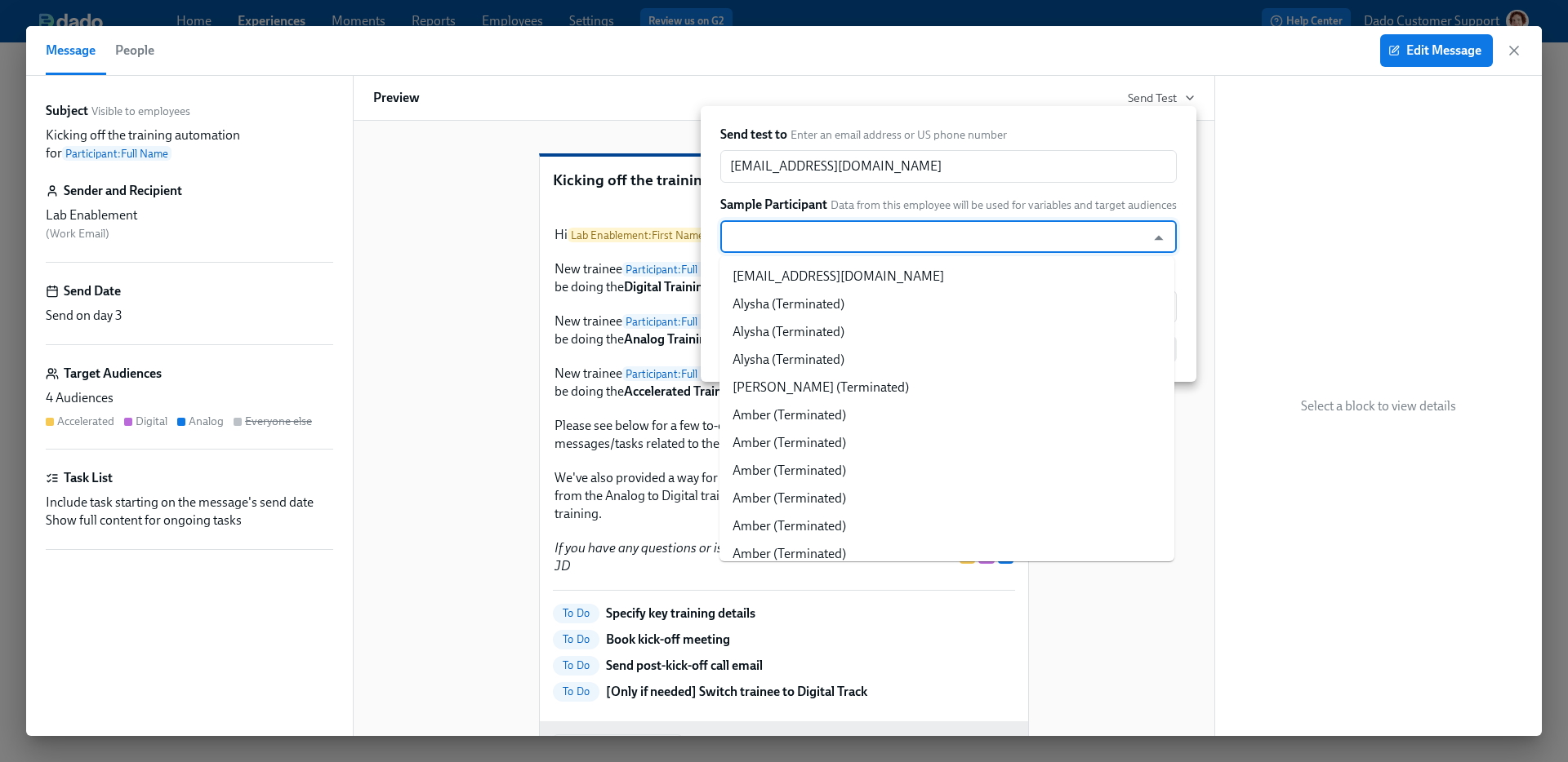
click at [780, 234] on input "text" at bounding box center [932, 237] width 409 height 33
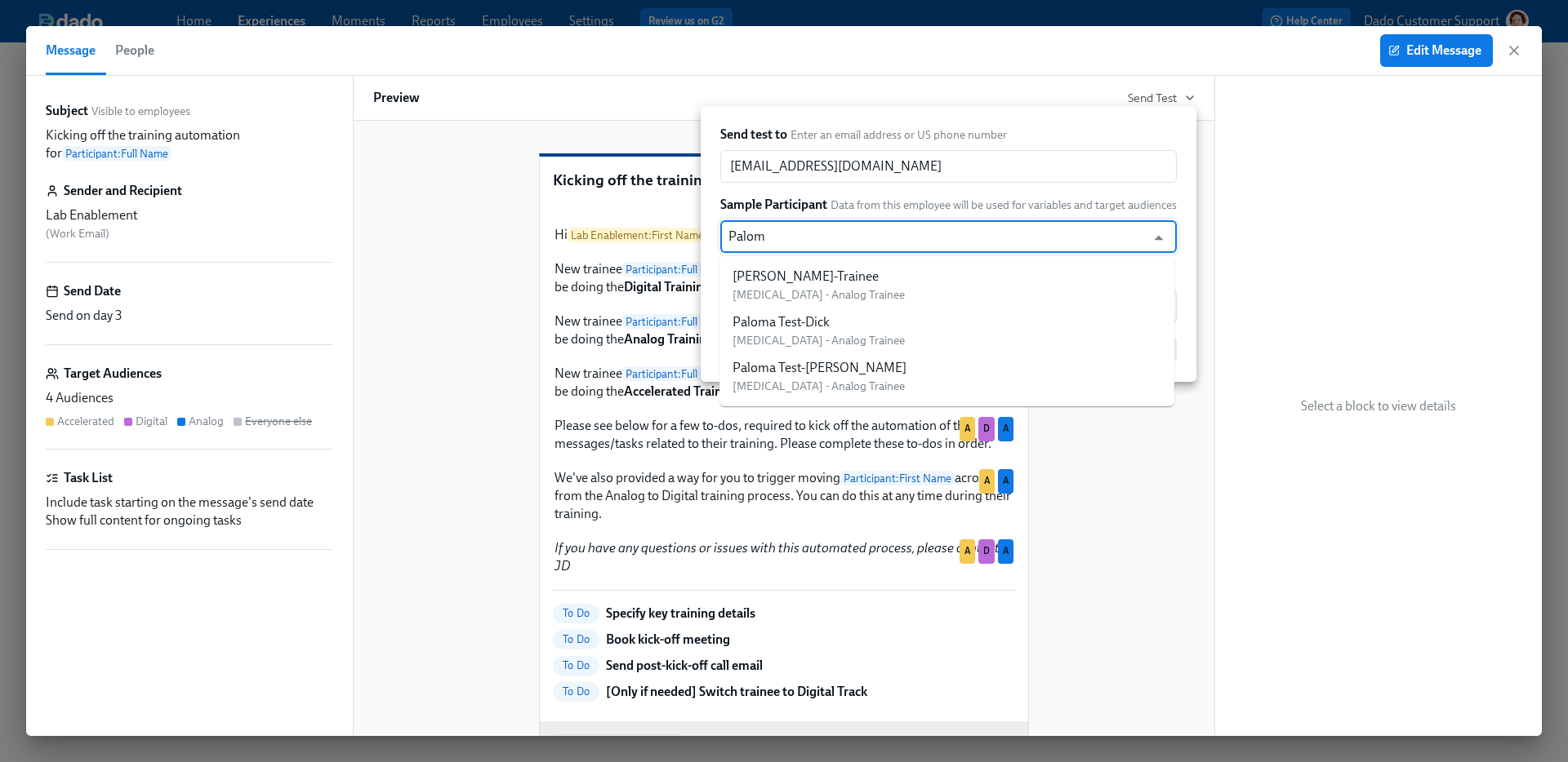
type input "Paloma"
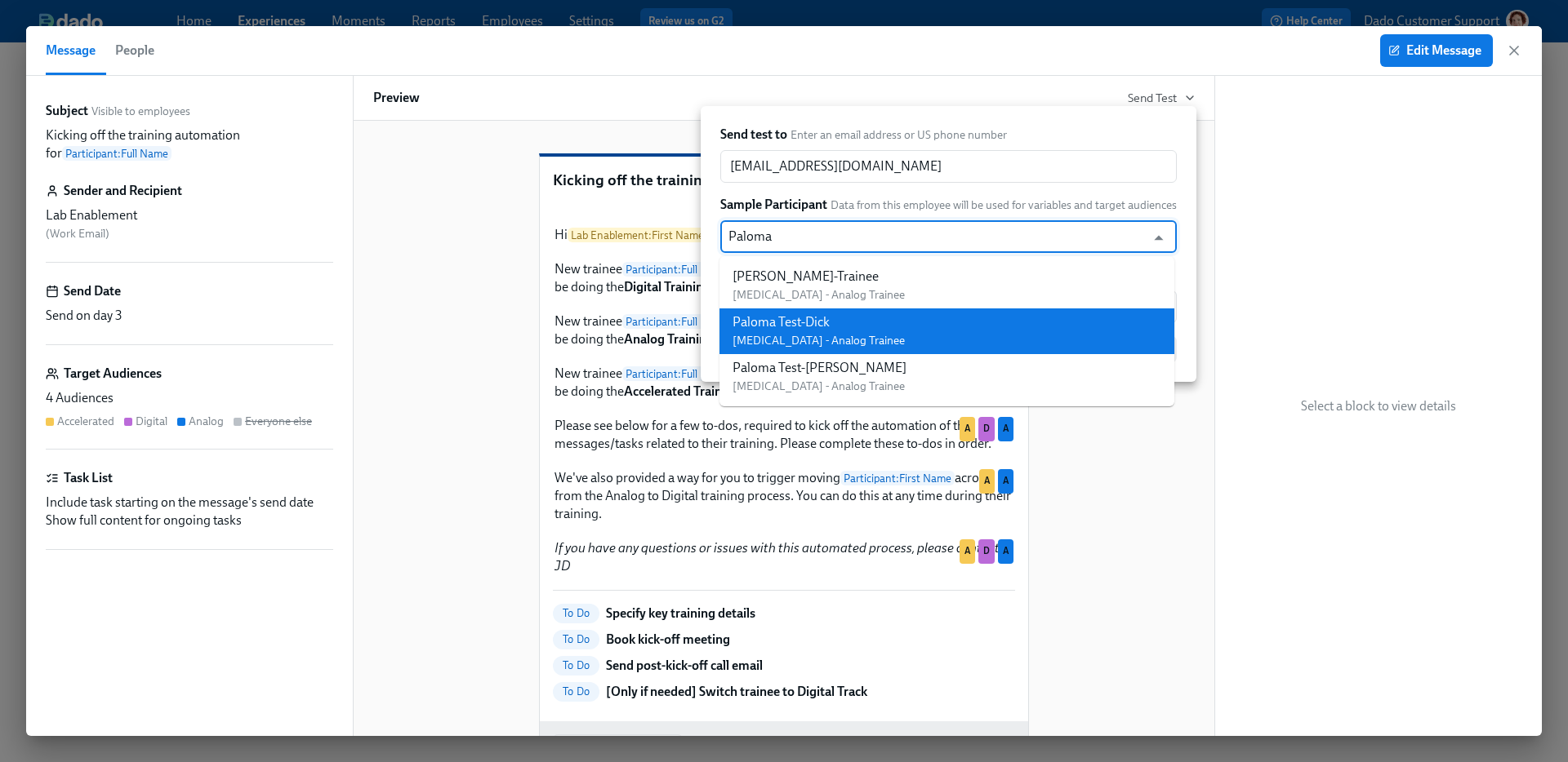
click at [797, 326] on div "Paloma Test-Dick" at bounding box center [818, 323] width 172 height 18
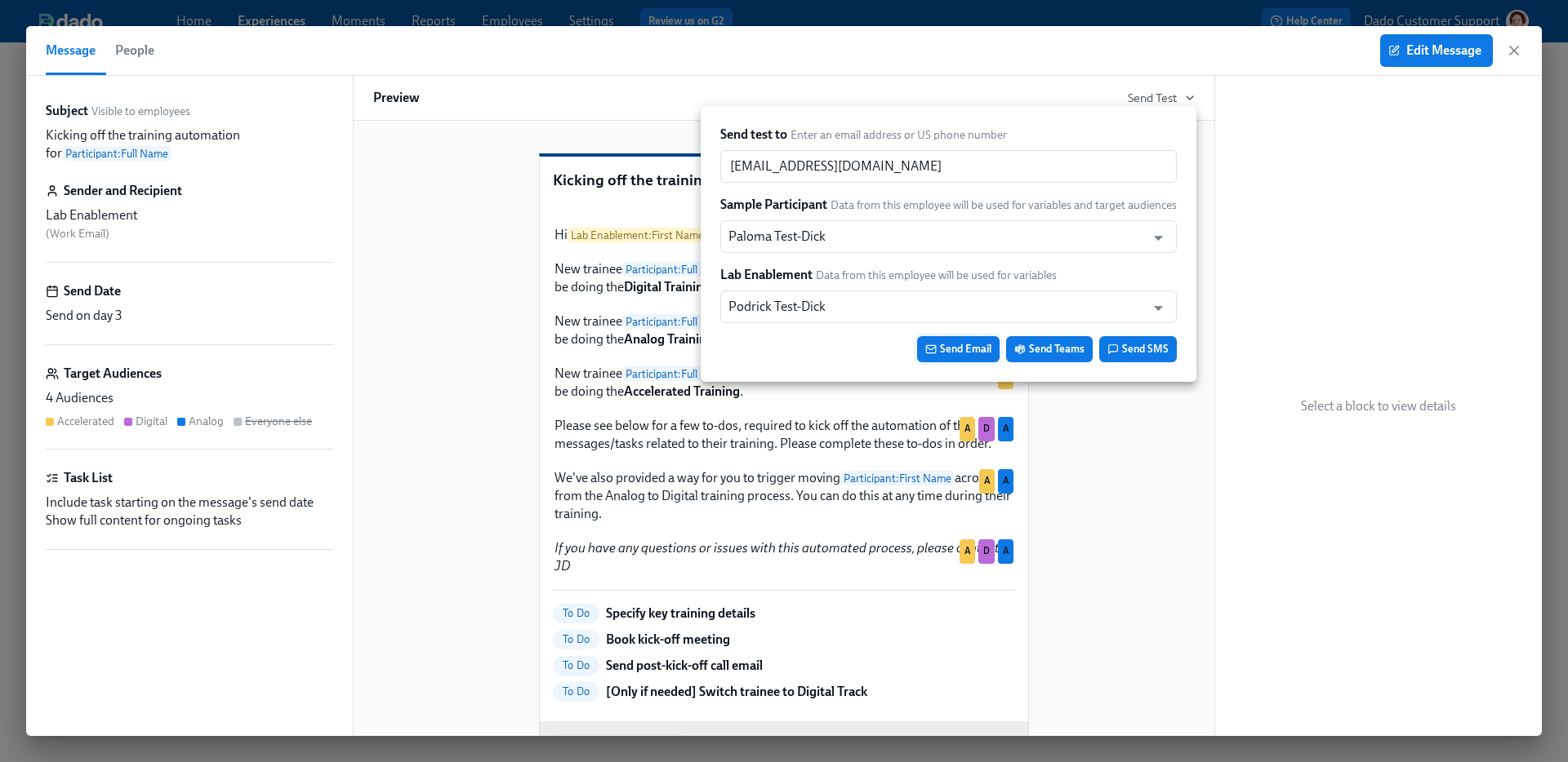
click at [969, 351] on span "Send Email" at bounding box center [958, 350] width 66 height 16
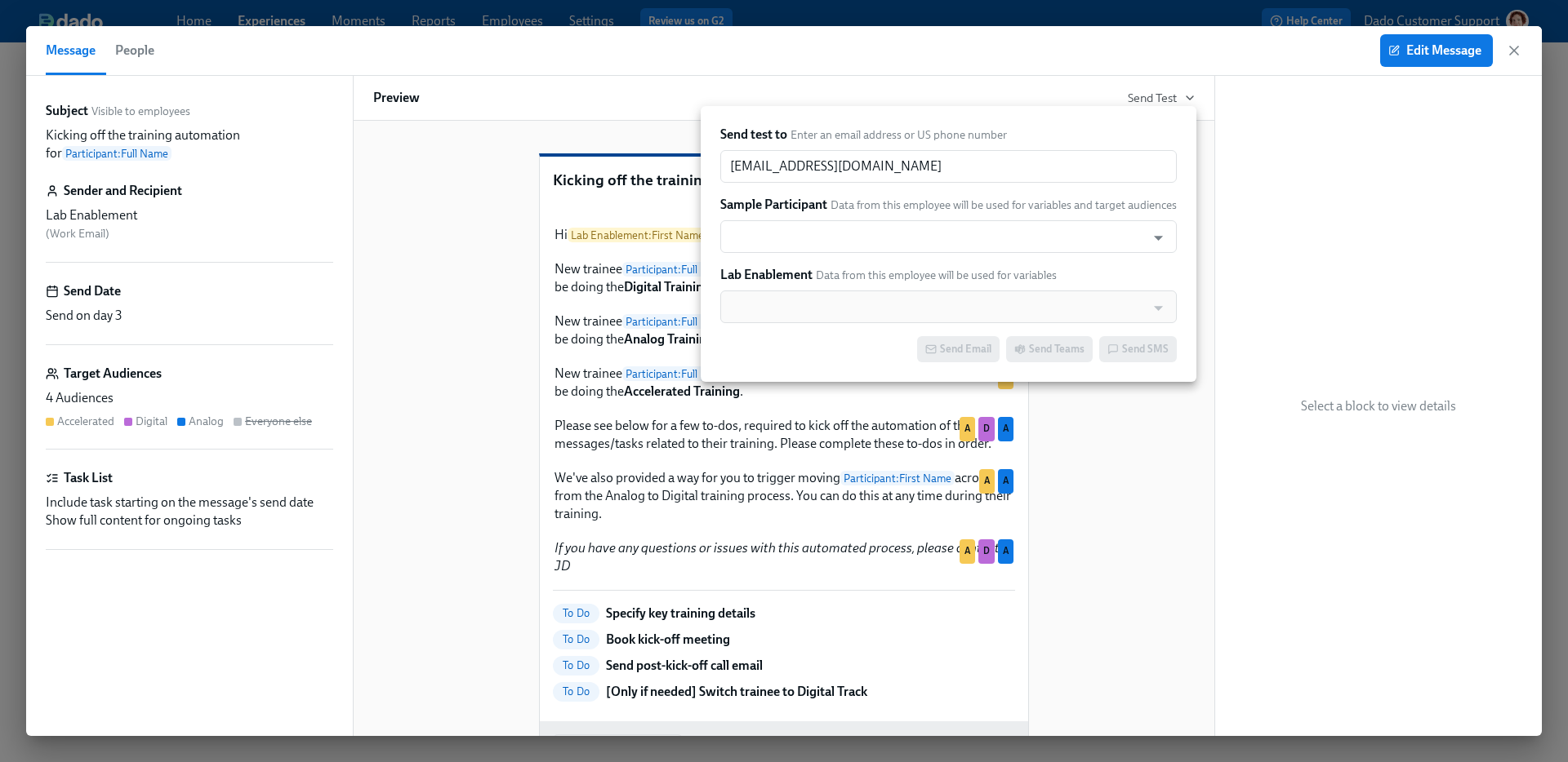
click at [765, 4] on div at bounding box center [784, 381] width 1568 height 762
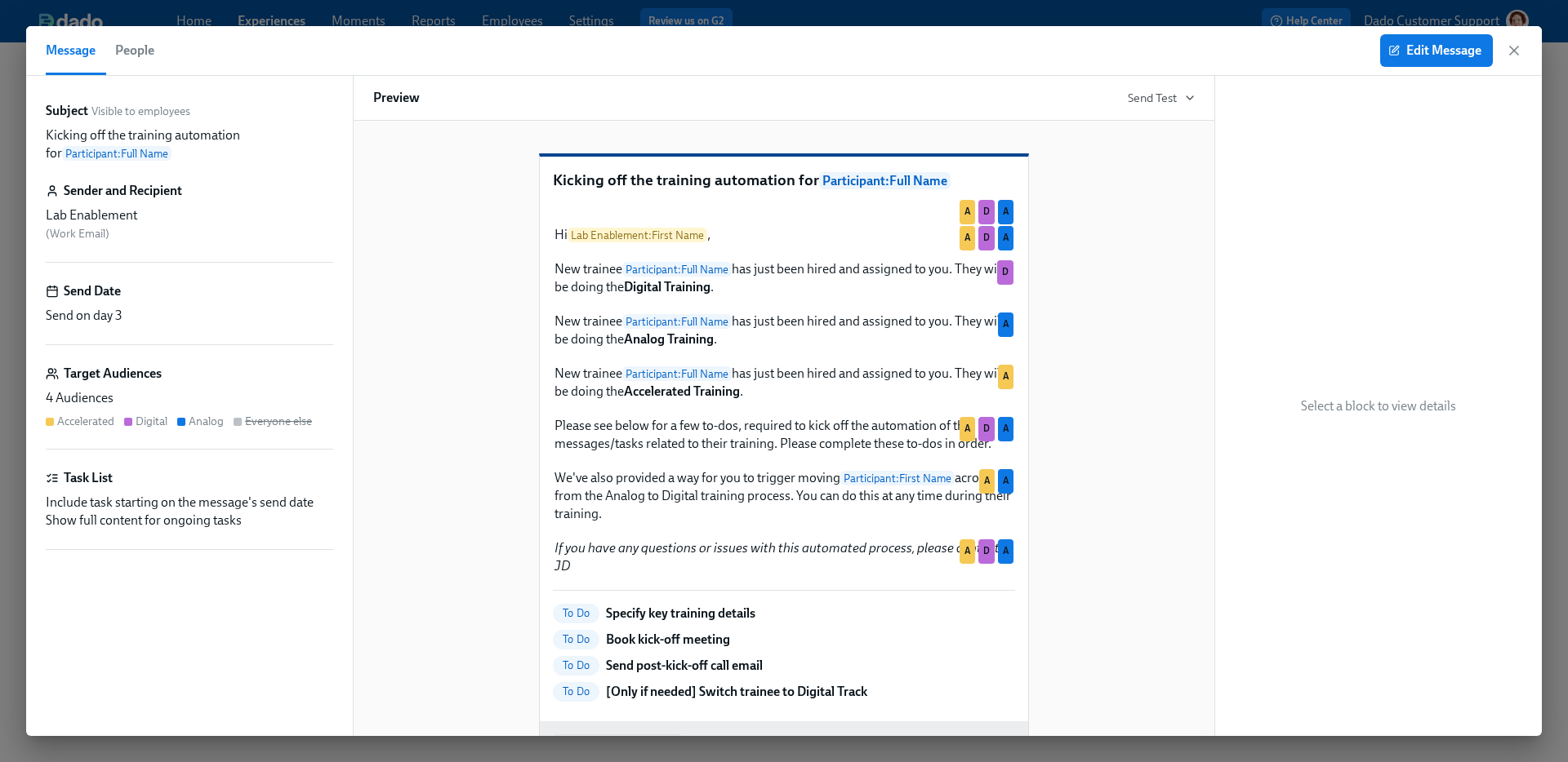
click at [766, 22] on div "Send test to Enter an email address or US phone number [EMAIL_ADDRESS][DOMAIN_N…" at bounding box center [784, 381] width 1568 height 762
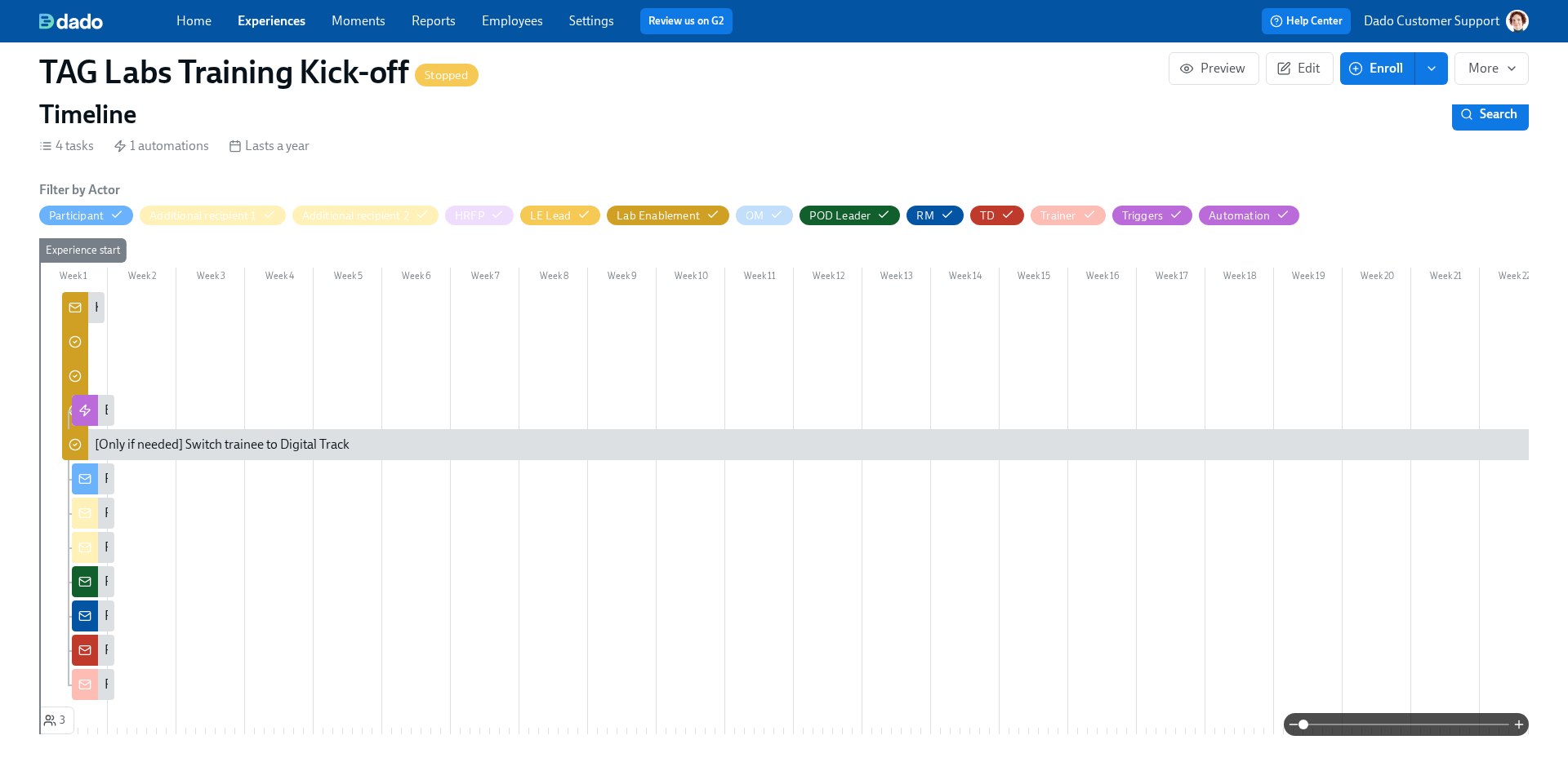
click at [74, 336] on icon at bounding box center [75, 342] width 13 height 13
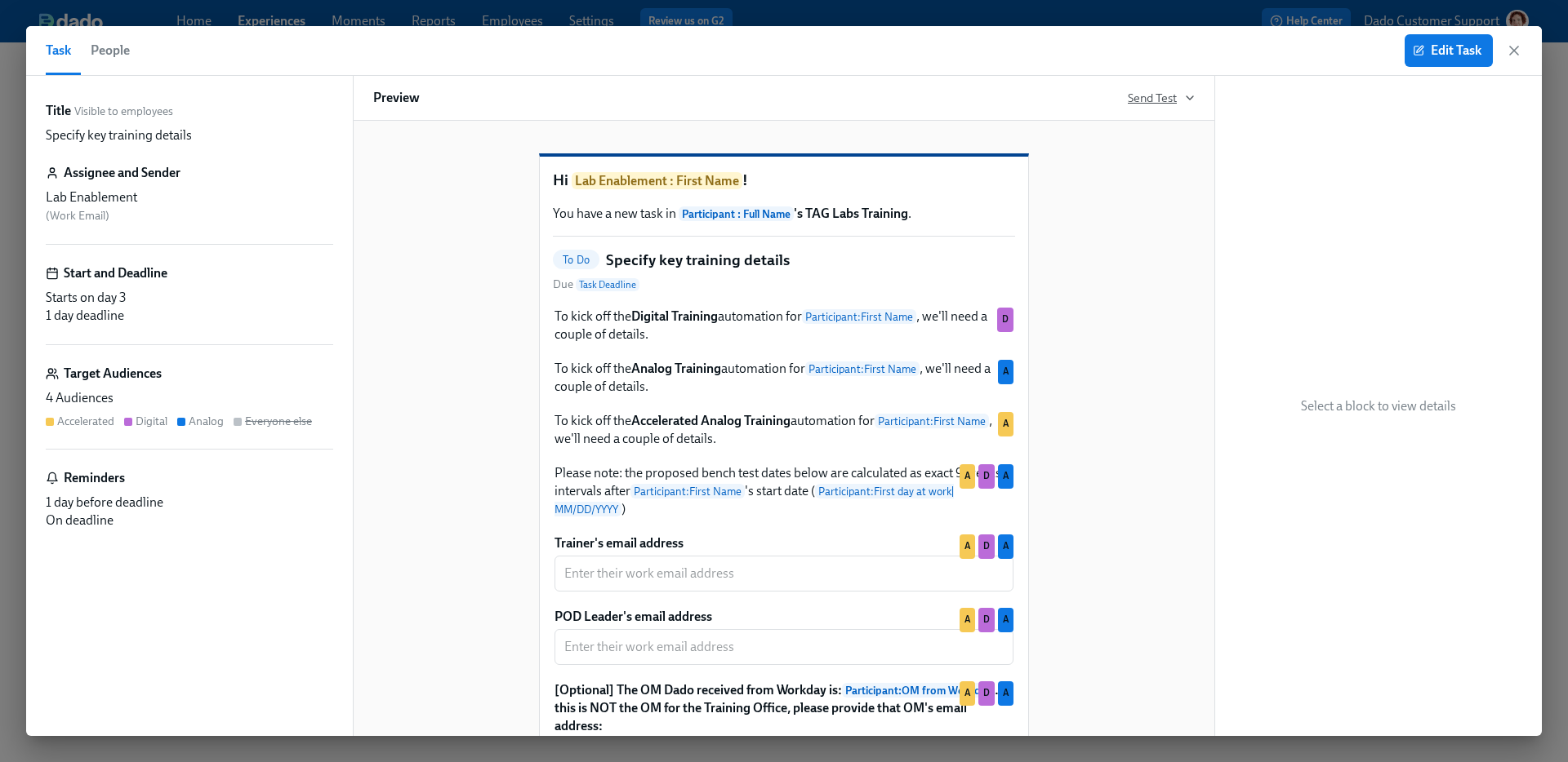
click at [1162, 95] on span "Send Test" at bounding box center [1161, 98] width 67 height 16
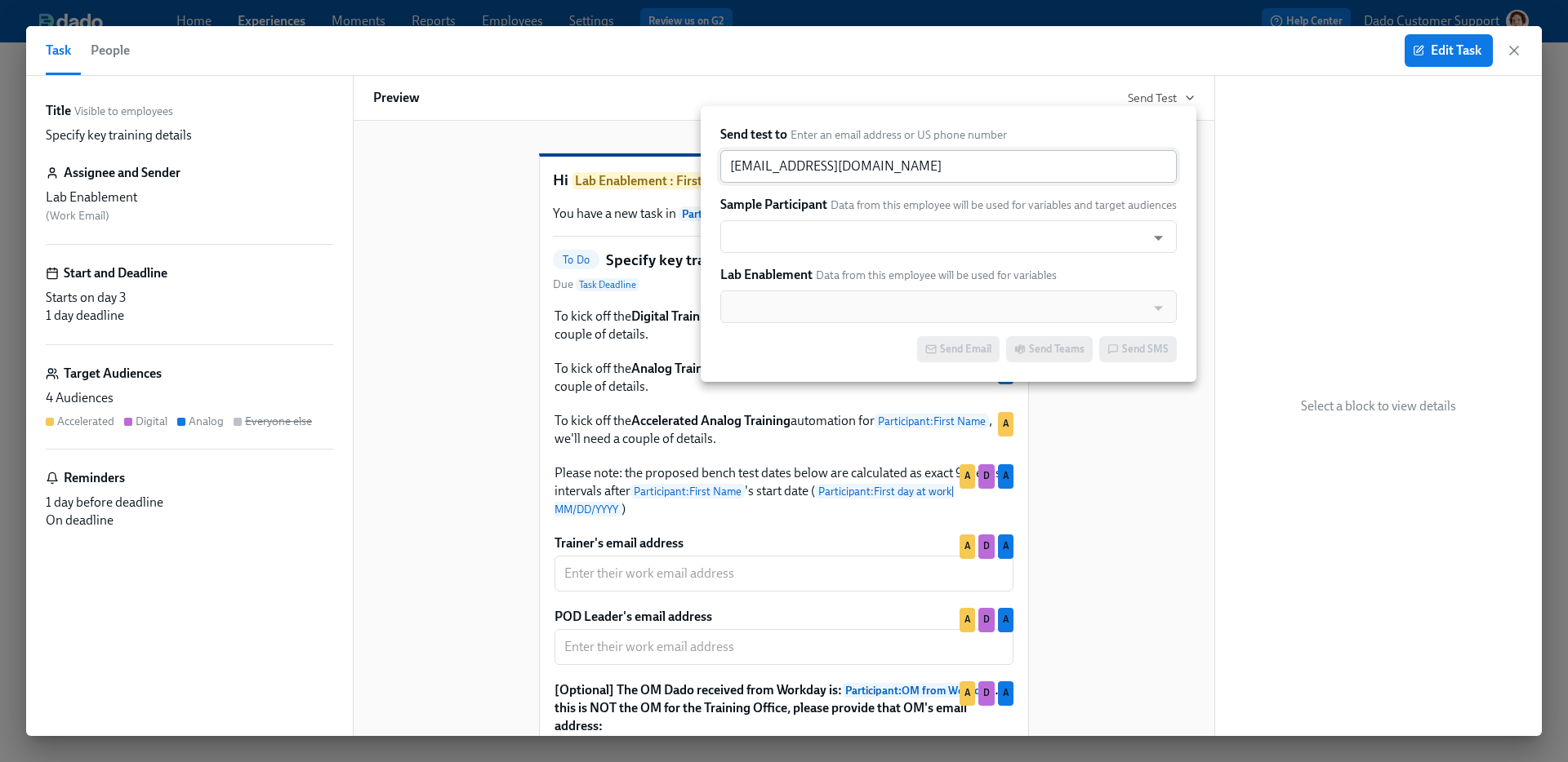
click at [951, 168] on input "[EMAIL_ADDRESS][DOMAIN_NAME]" at bounding box center [948, 167] width 457 height 33
paste input "[EMAIL_ADDRESS][DOMAIN_NAME]"
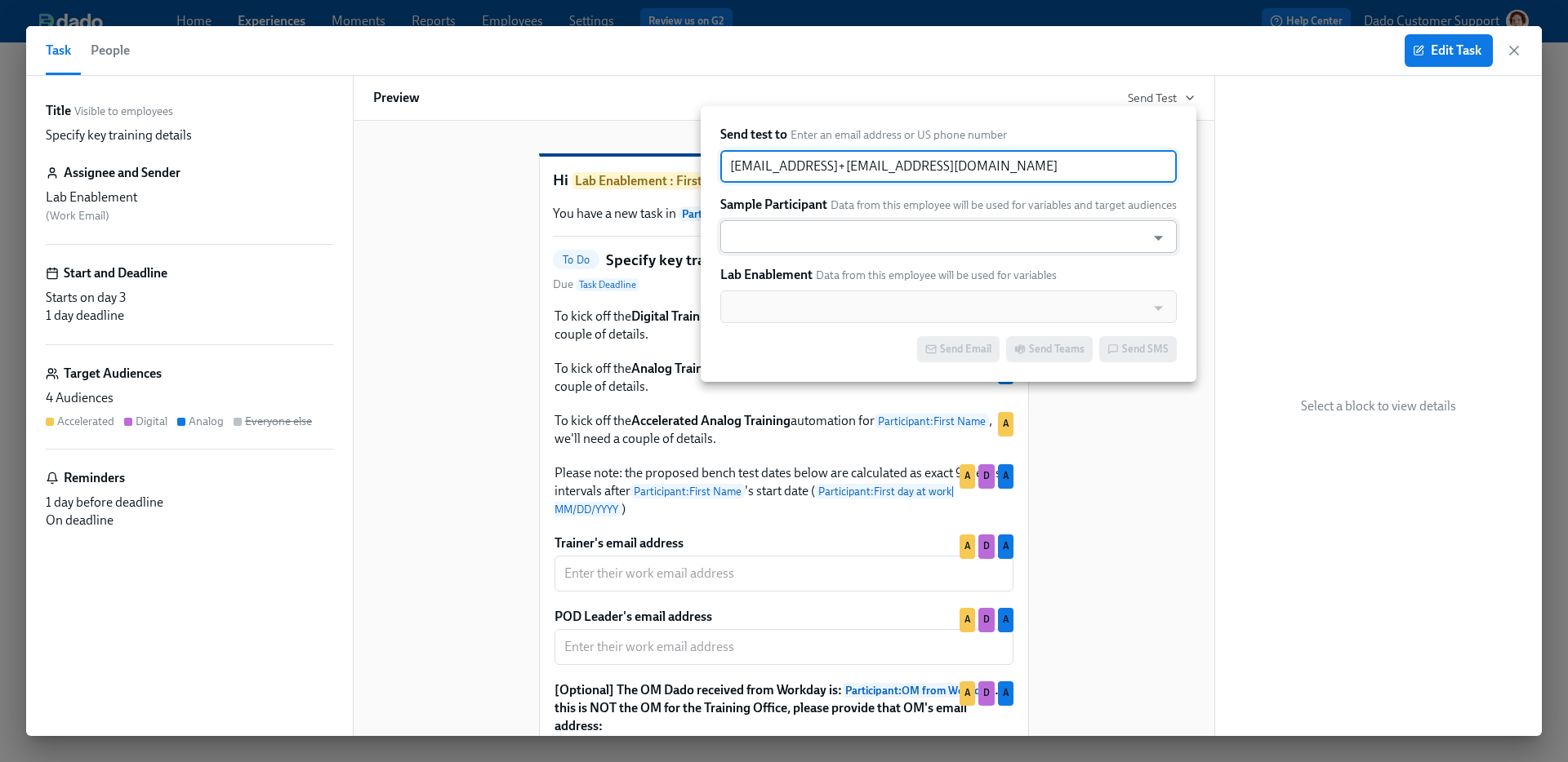
paste input "text"
type input "[EMAIL_ADDRESS][DOMAIN_NAME]"
click at [838, 229] on input "text" at bounding box center [932, 237] width 409 height 33
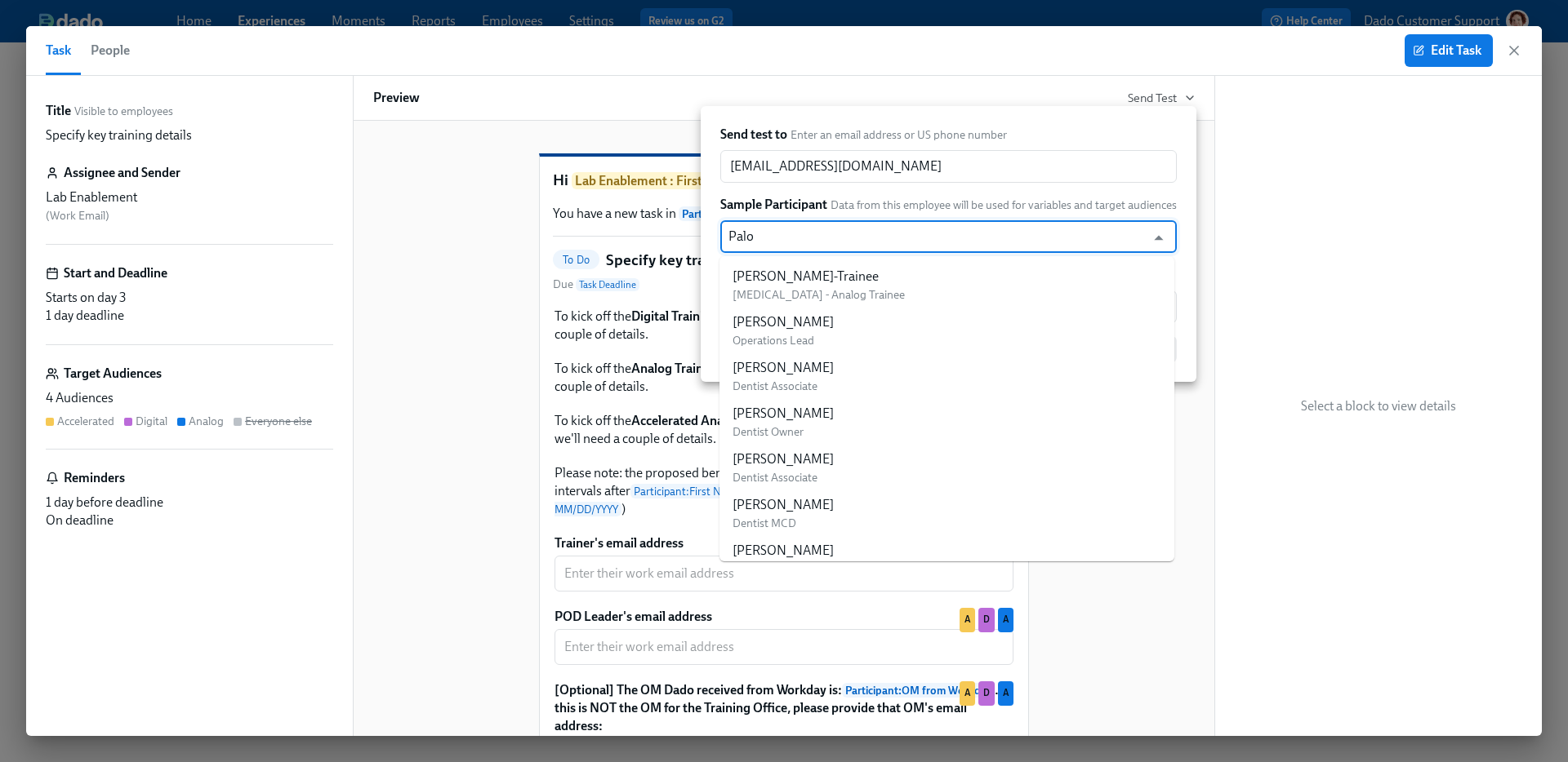
type input "Palom"
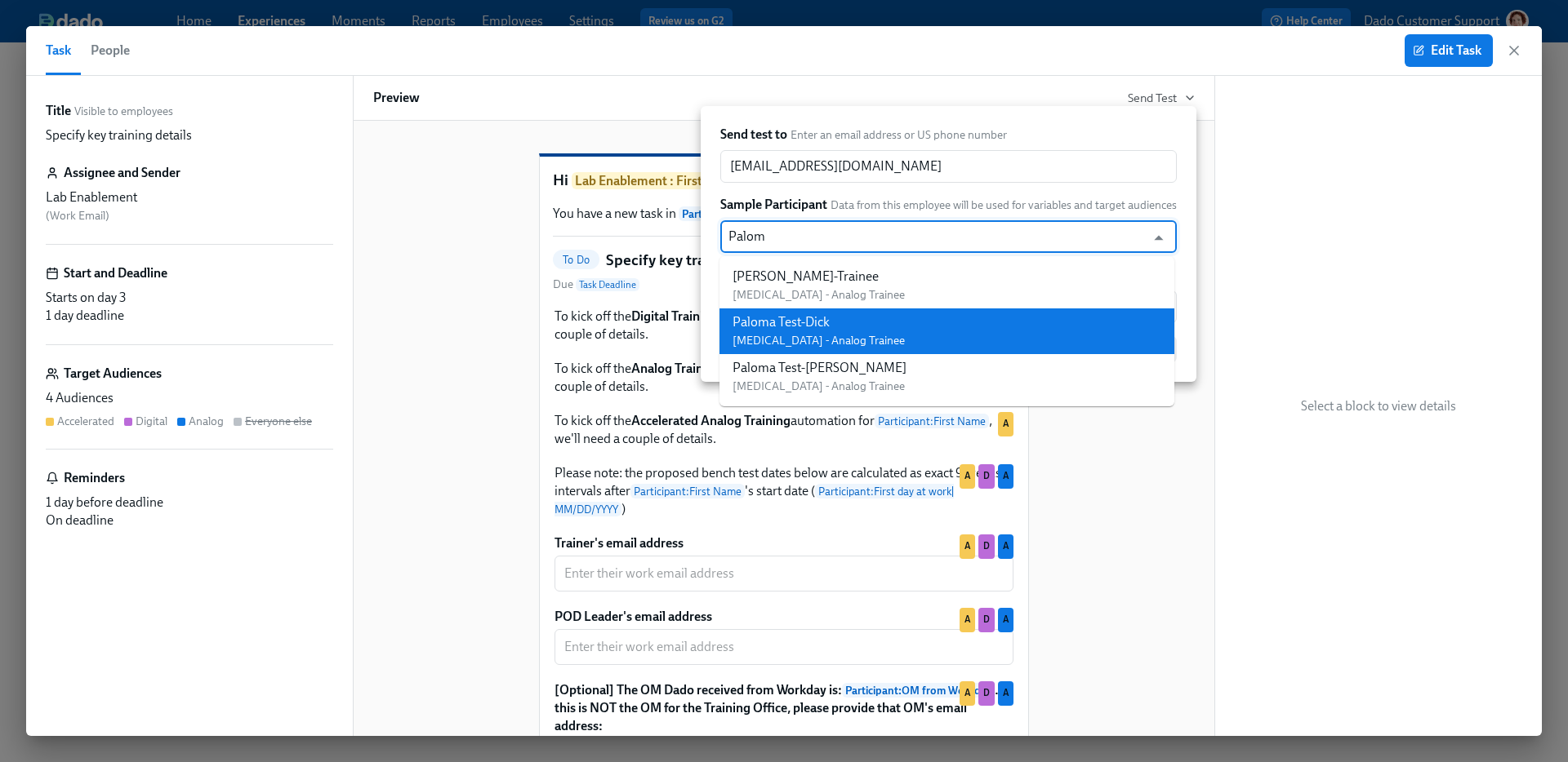
drag, startPoint x: 874, startPoint y: 302, endPoint x: 864, endPoint y: 328, distance: 27.9
click at [864, 328] on ul "[PERSON_NAME]-Trainee [MEDICAL_DATA] - Analog Trainee Paloma Test-Dick [MEDICAL…" at bounding box center [946, 332] width 455 height 150
click at [864, 326] on div "Paloma Test-Dick" at bounding box center [818, 323] width 172 height 18
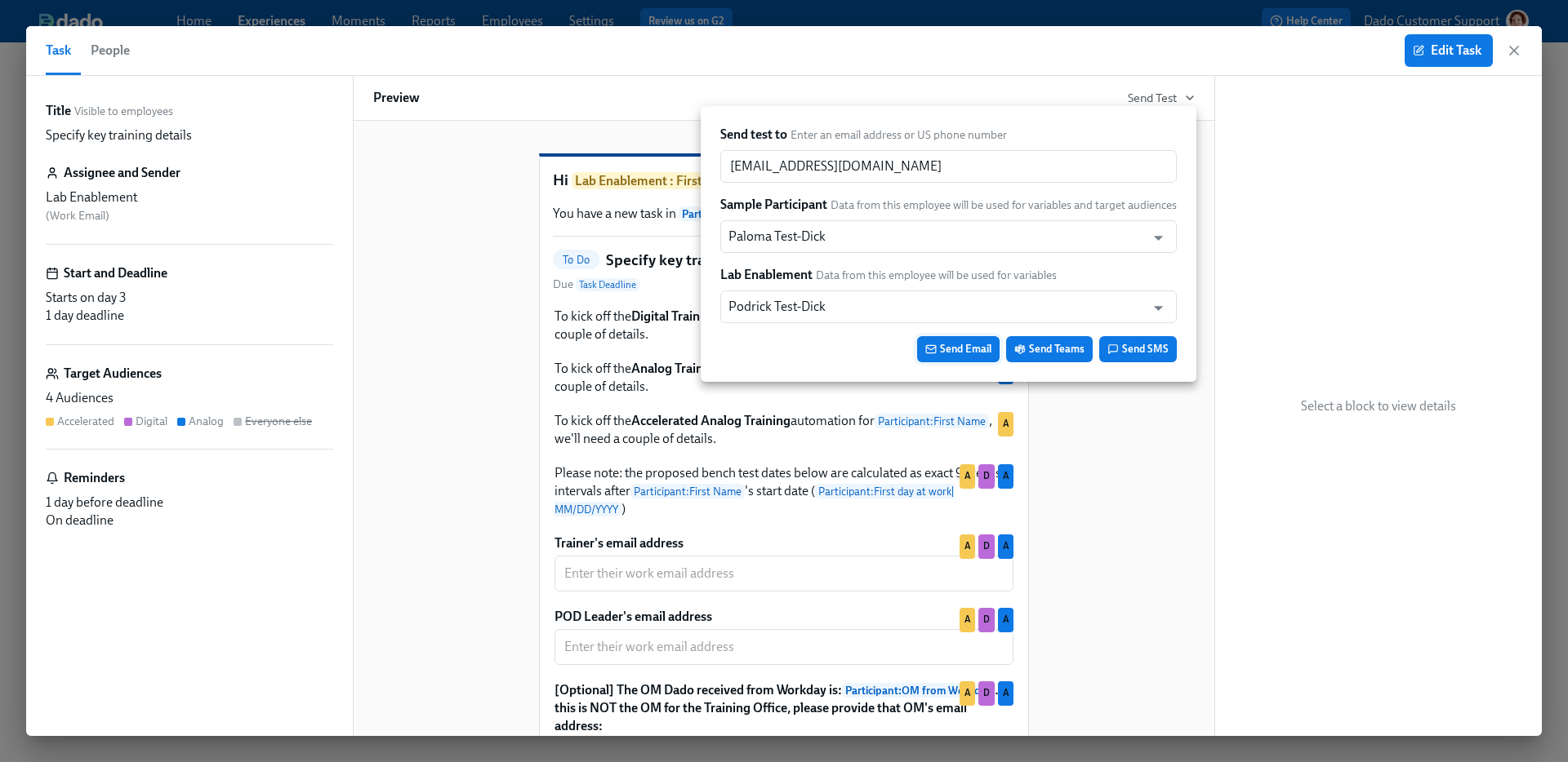
click at [944, 347] on span "Send Email" at bounding box center [958, 350] width 66 height 16
